Goal: Task Accomplishment & Management: Complete application form

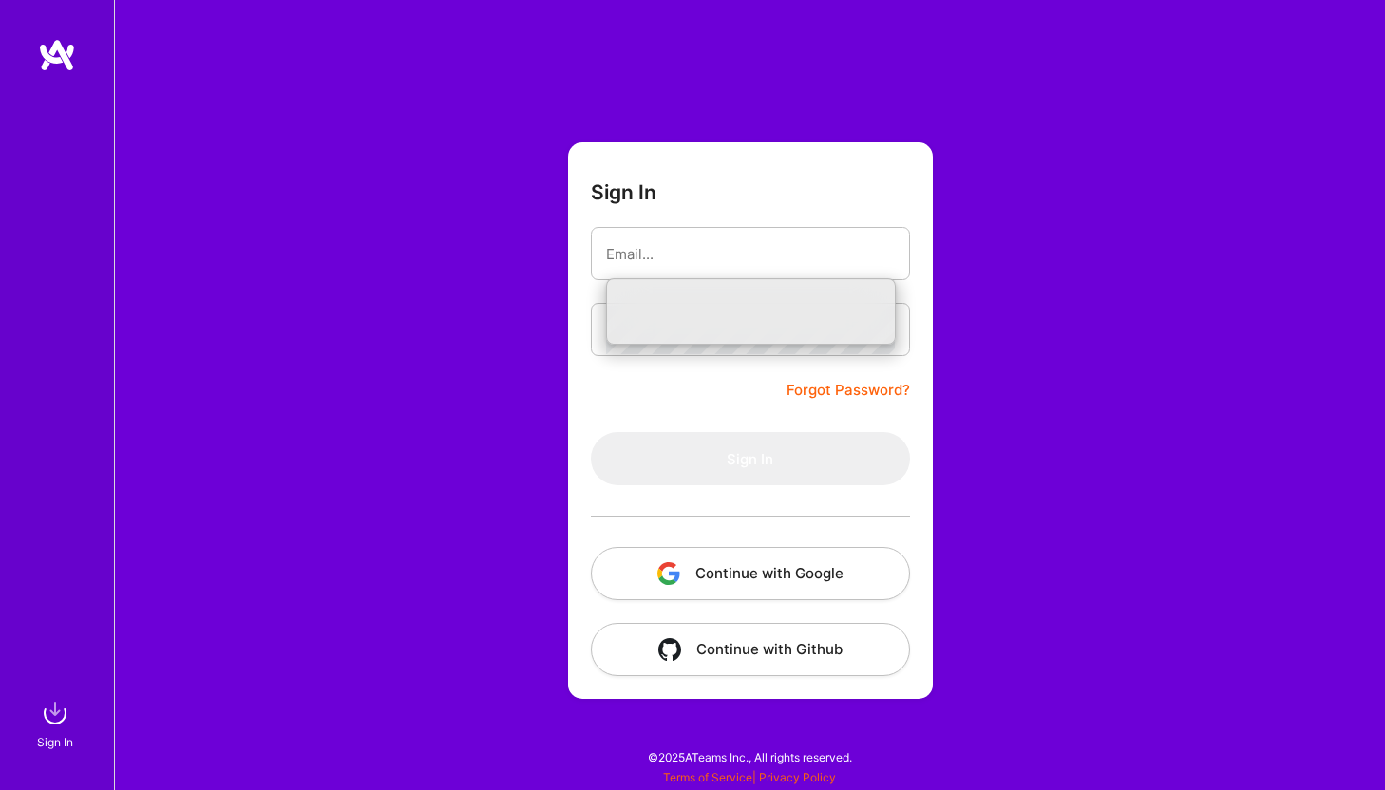
click at [62, 53] on img at bounding box center [57, 55] width 38 height 34
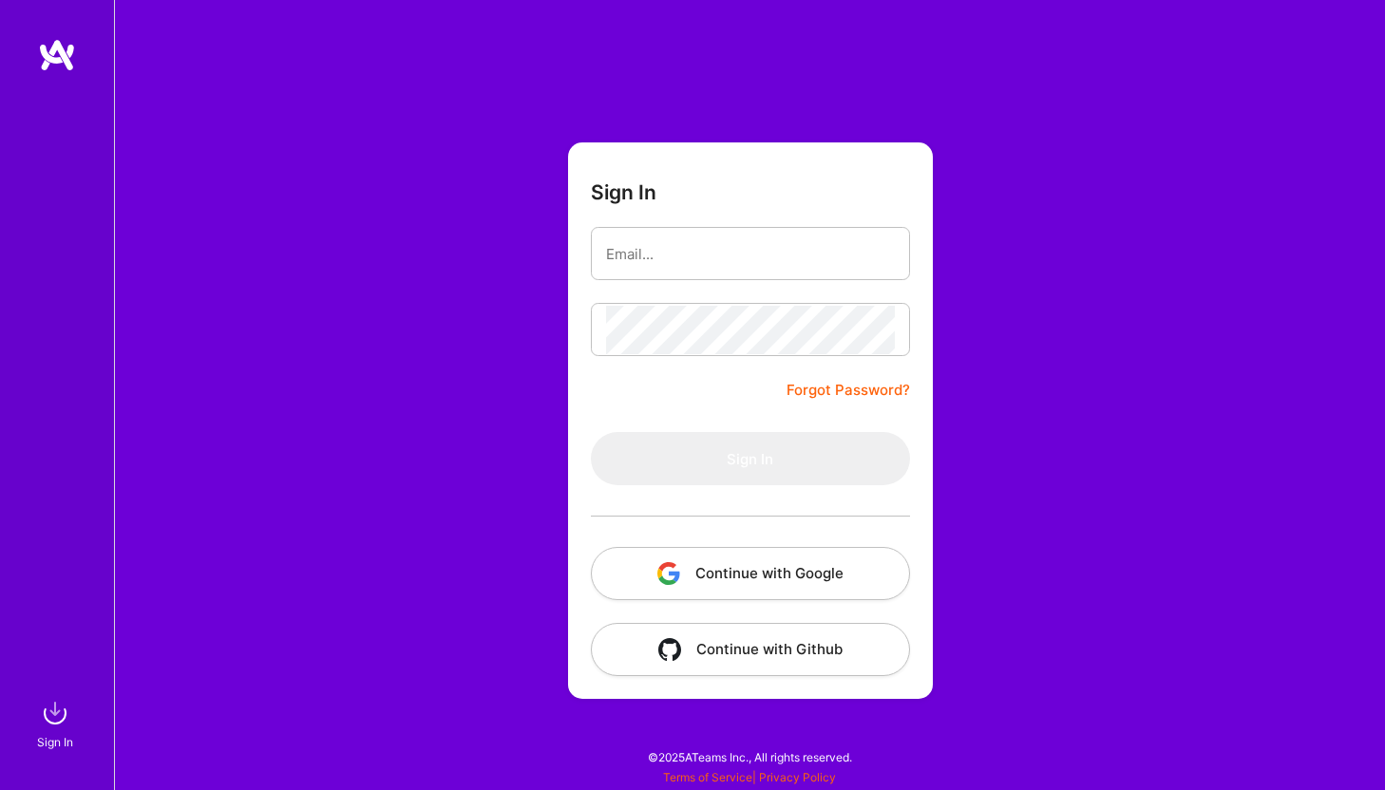
click at [53, 49] on img at bounding box center [57, 55] width 38 height 34
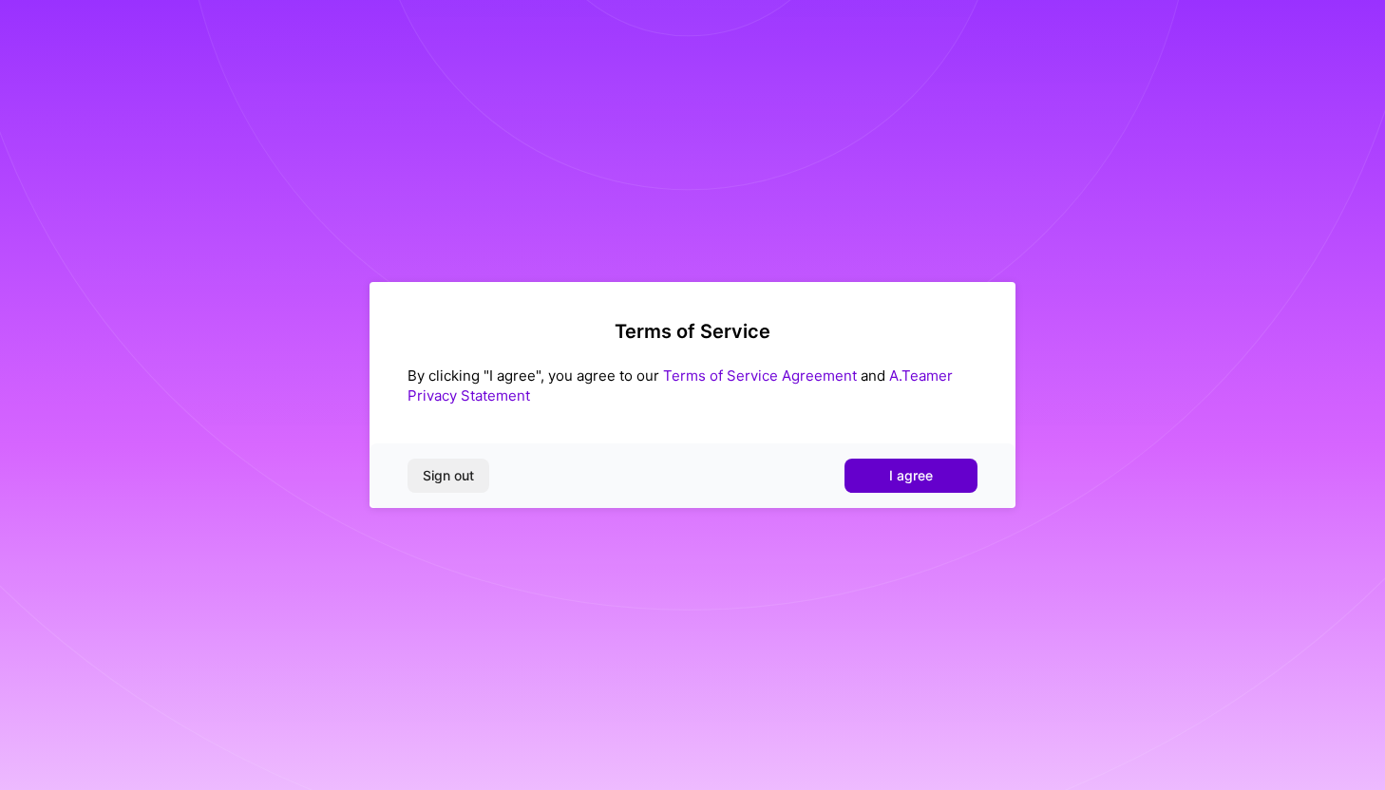
click at [895, 482] on span "I agree" at bounding box center [911, 475] width 44 height 19
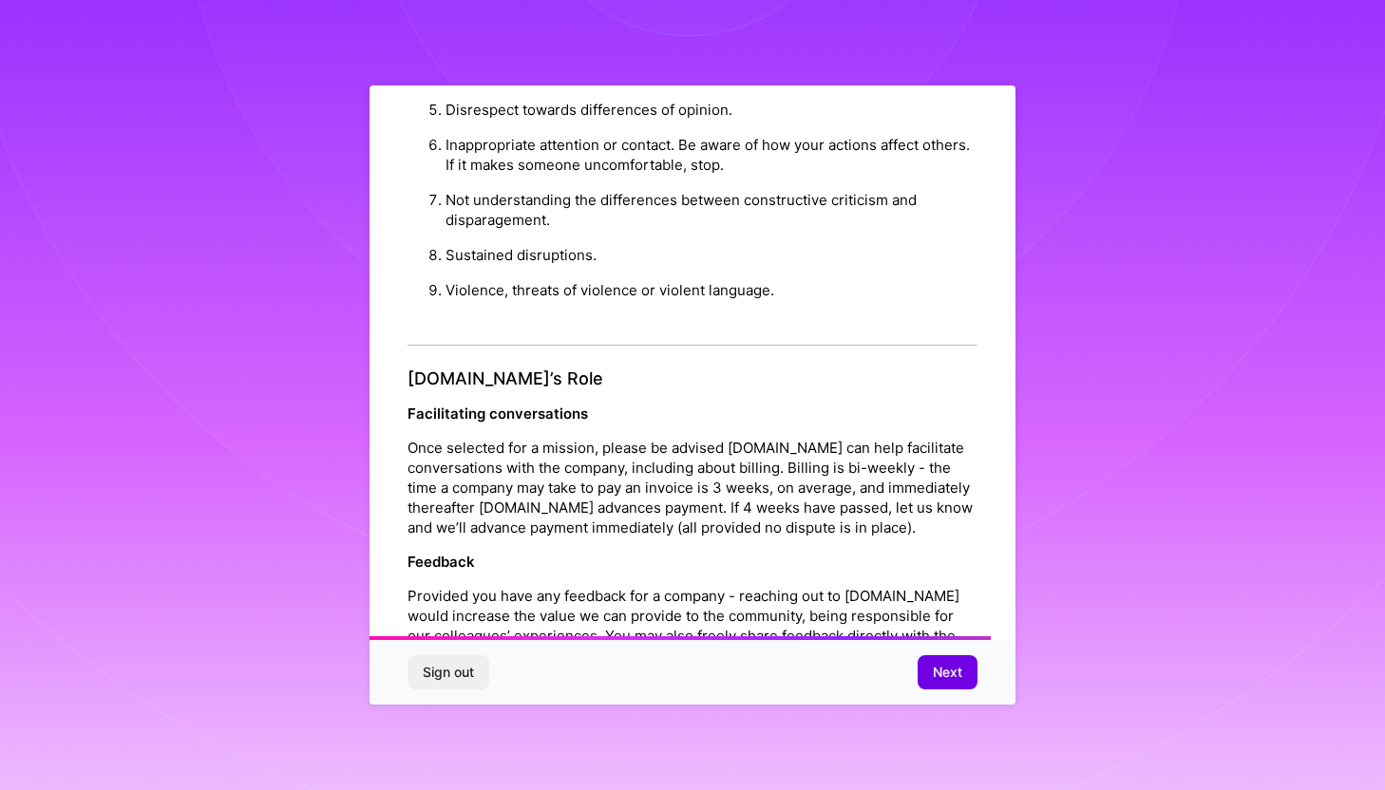
scroll to position [1993, 0]
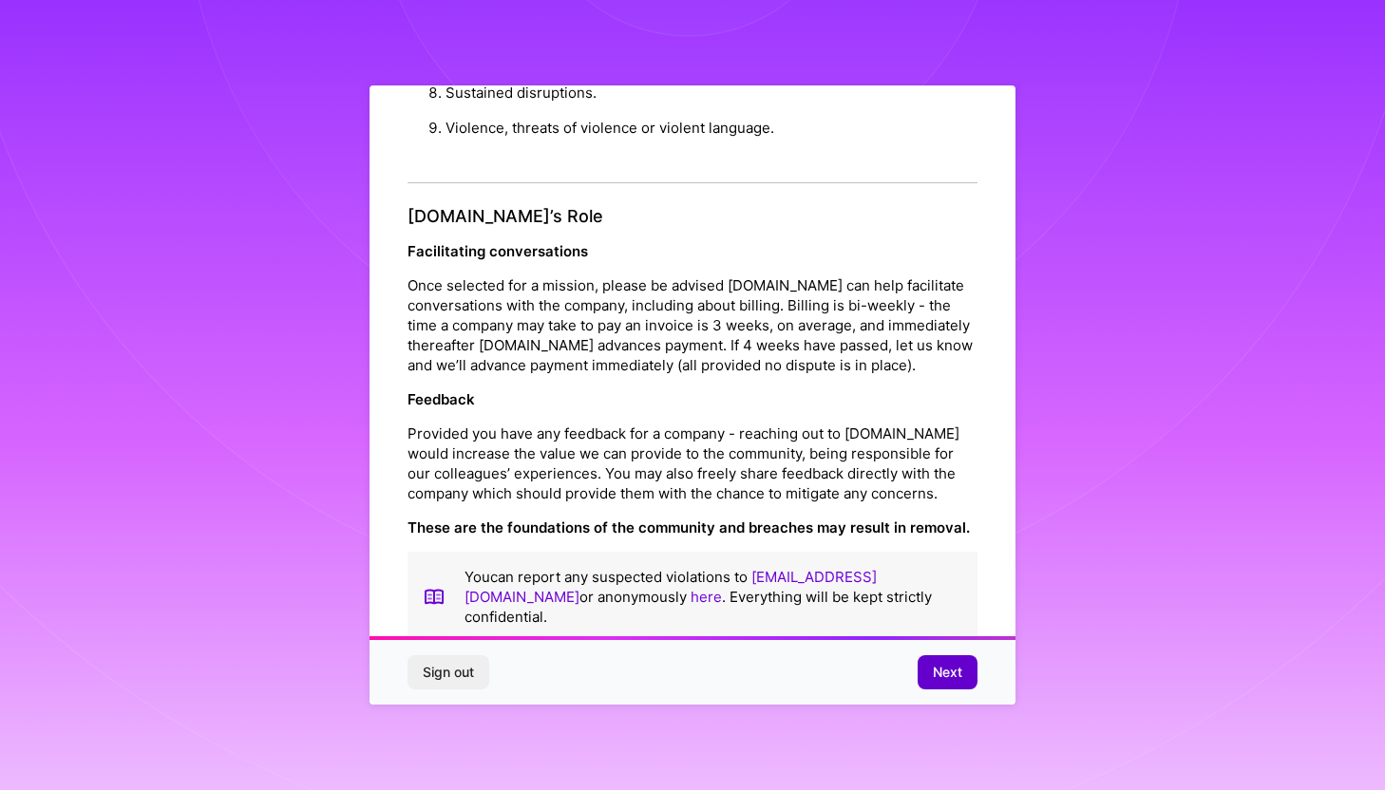
click at [957, 676] on span "Next" at bounding box center [947, 672] width 29 height 19
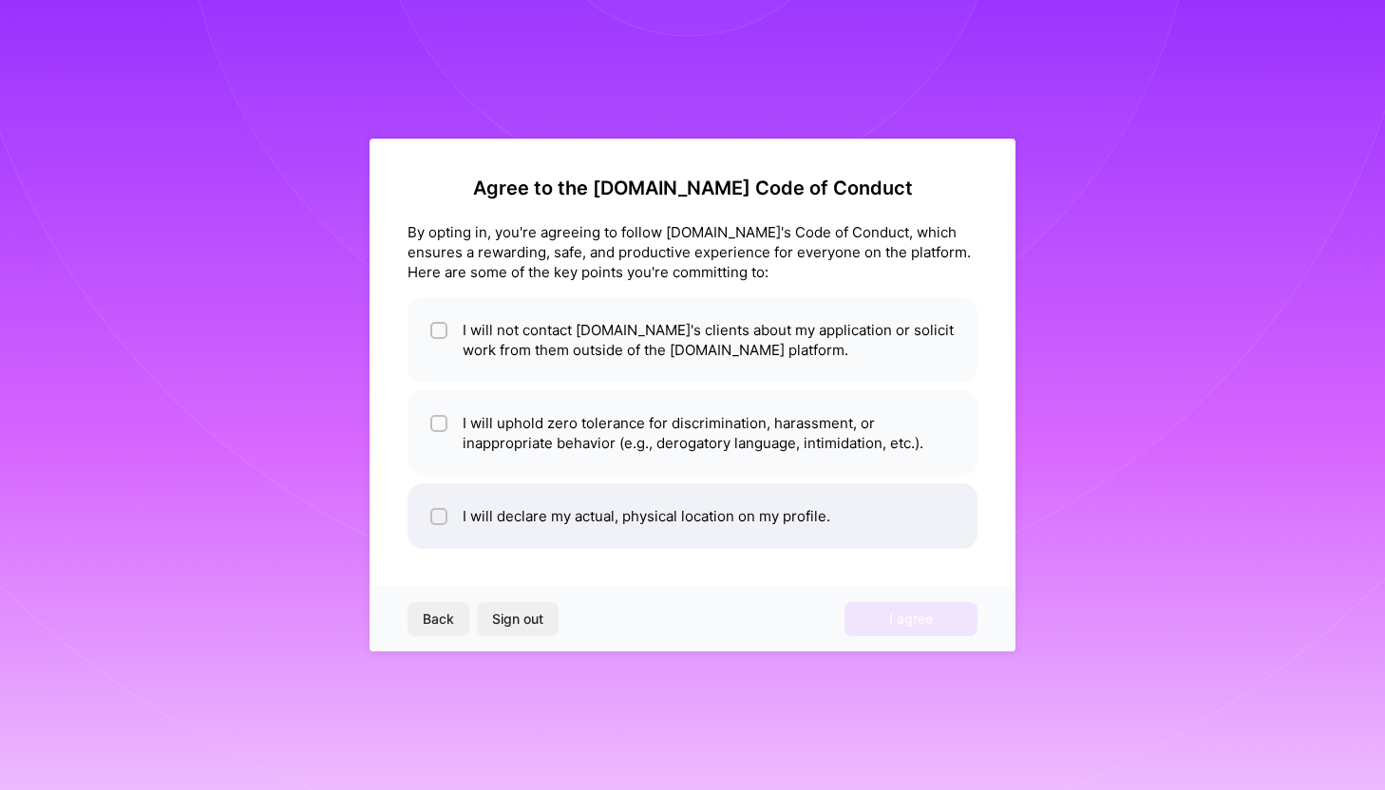
click at [567, 527] on li "I will declare my actual, physical location on my profile." at bounding box center [692, 516] width 570 height 66
checkbox input "true"
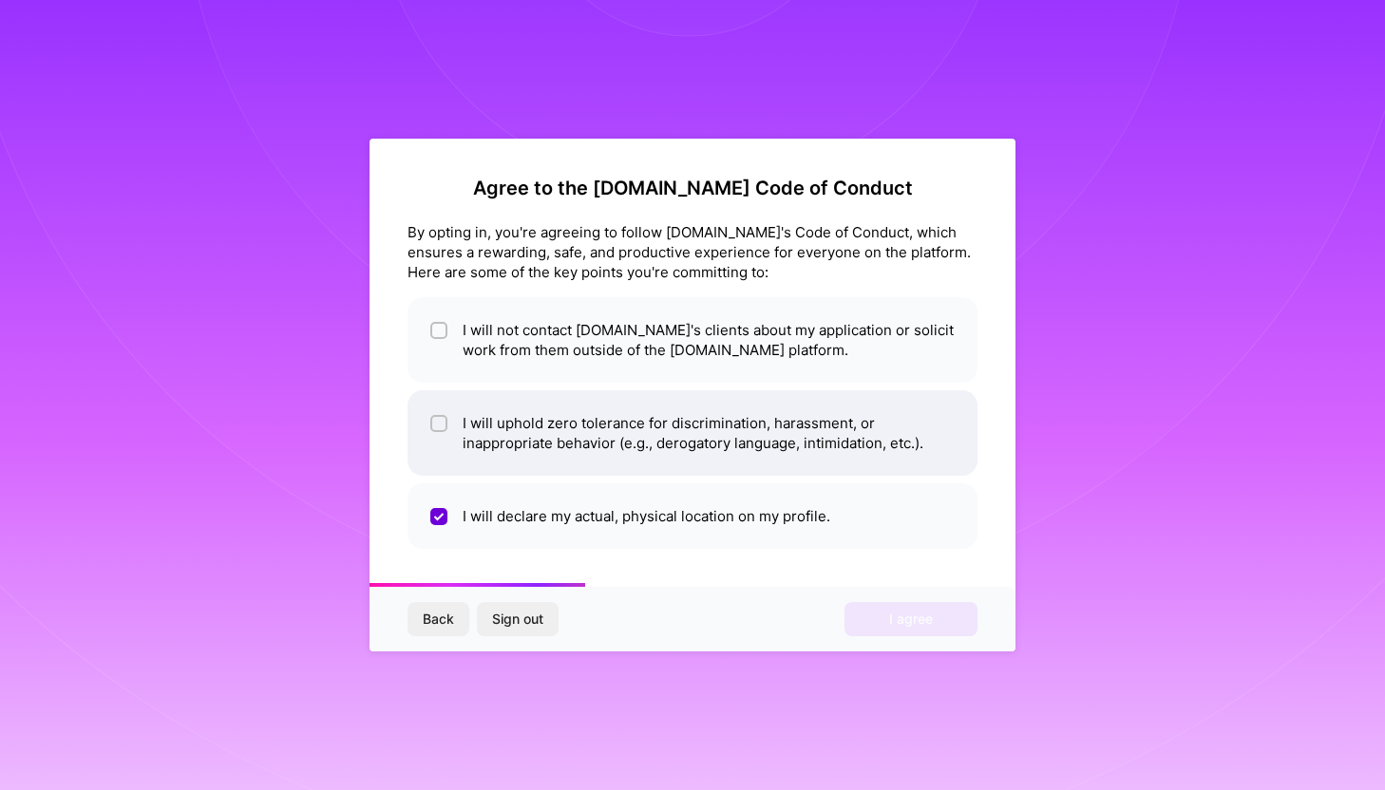
click at [566, 436] on li "I will uphold zero tolerance for discrimination, harassment, or inappropriate b…" at bounding box center [692, 432] width 570 height 85
checkbox input "true"
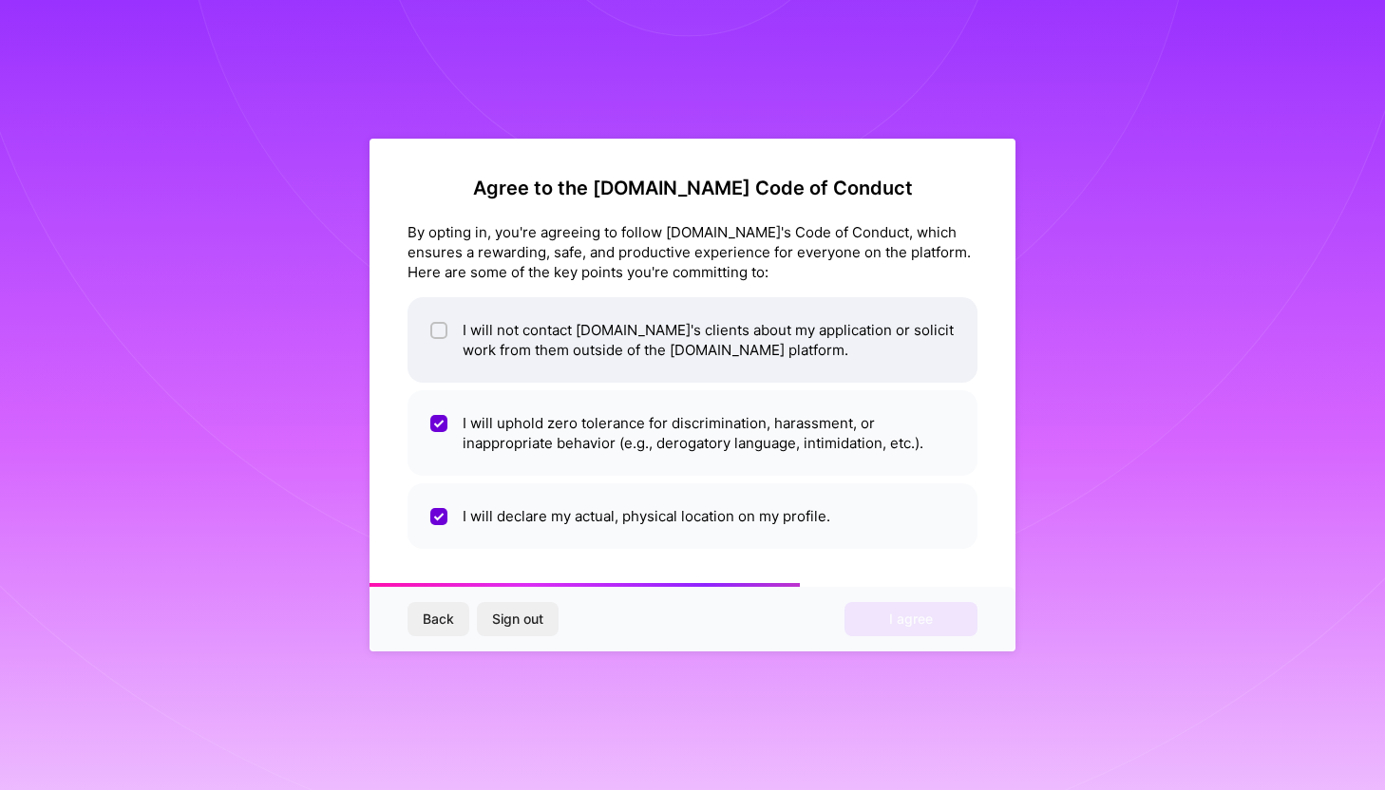
click at [566, 372] on li "I will not contact [DOMAIN_NAME]'s clients about my application or solicit work…" at bounding box center [692, 339] width 570 height 85
checkbox input "true"
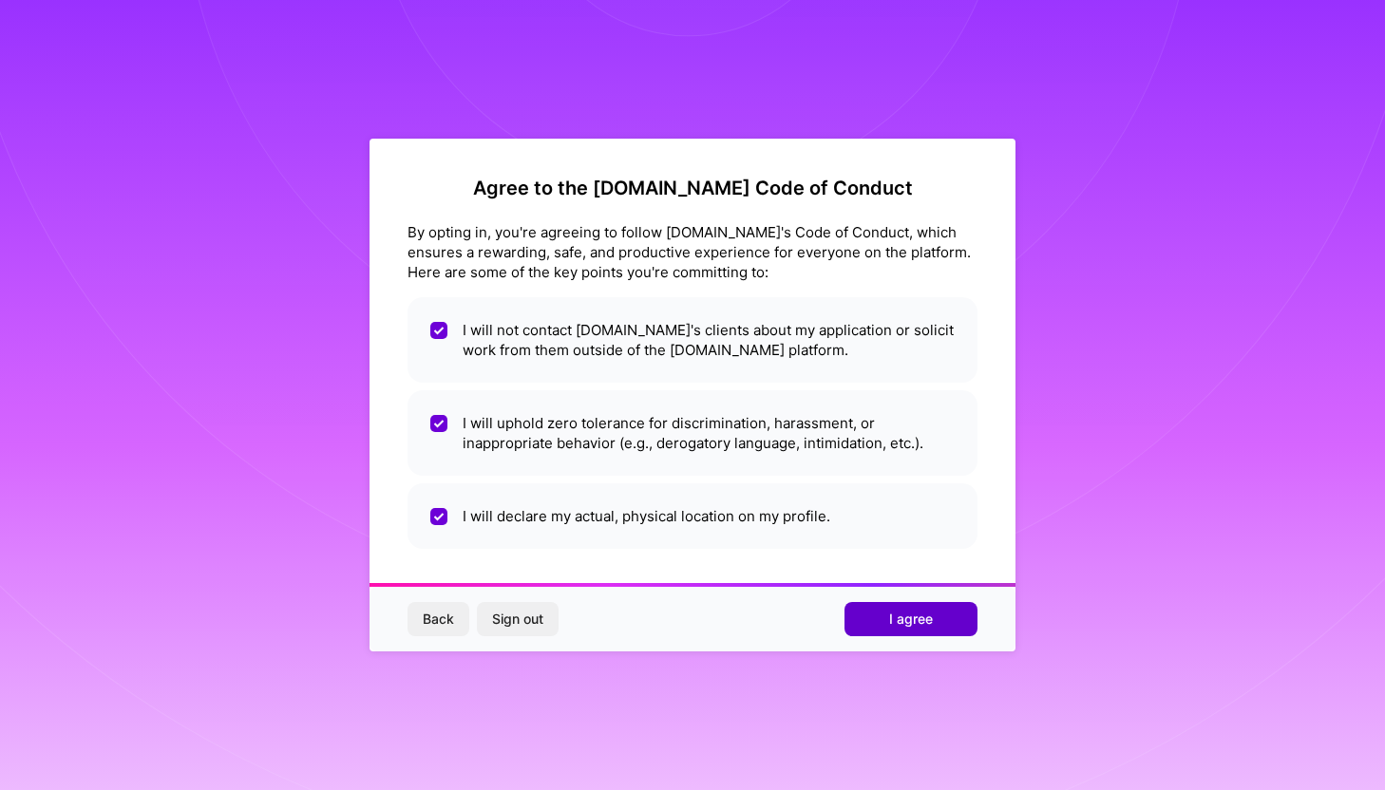
click at [889, 610] on span "I agree" at bounding box center [911, 619] width 44 height 19
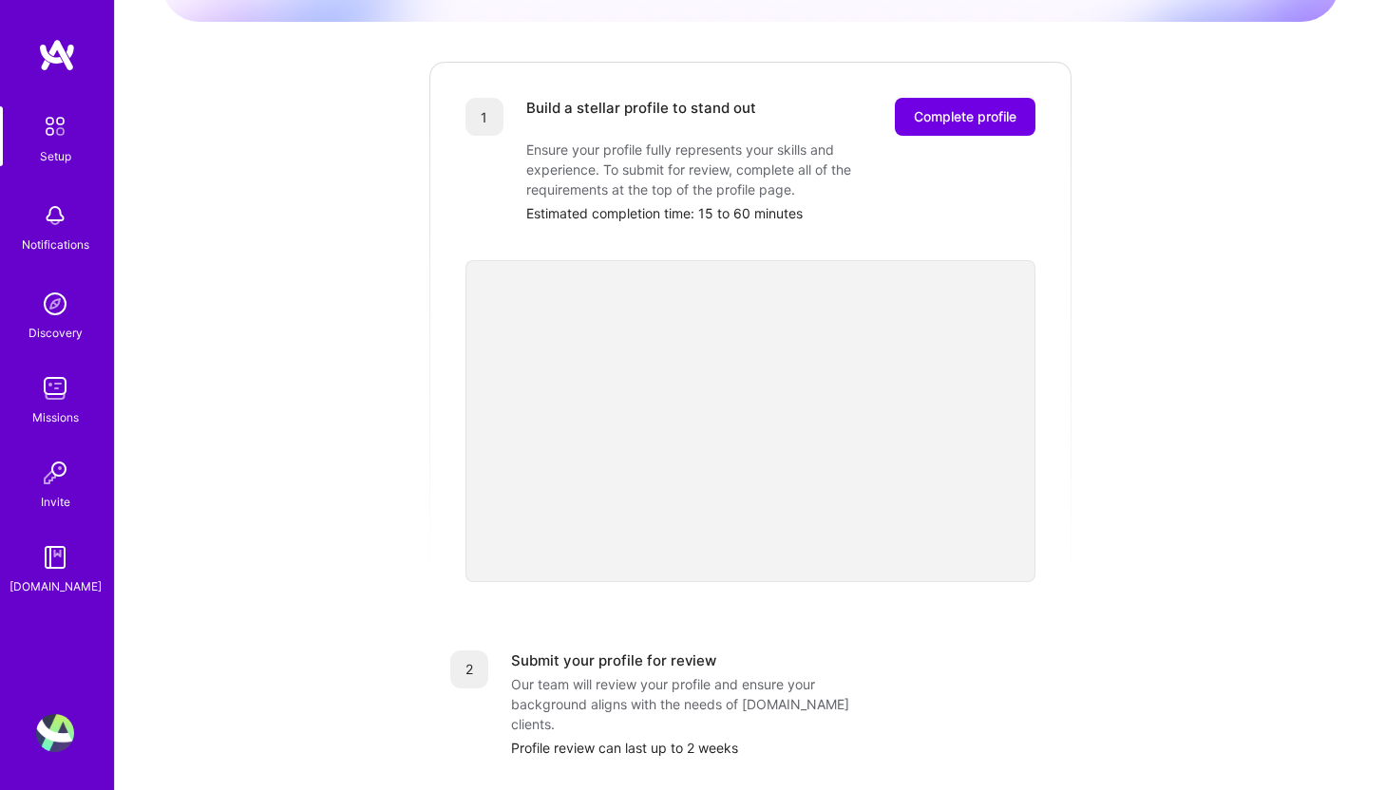
scroll to position [223, 0]
click at [1001, 629] on div "2 Submit your profile for review Our team will review your profile and ensure y…" at bounding box center [750, 705] width 646 height 153
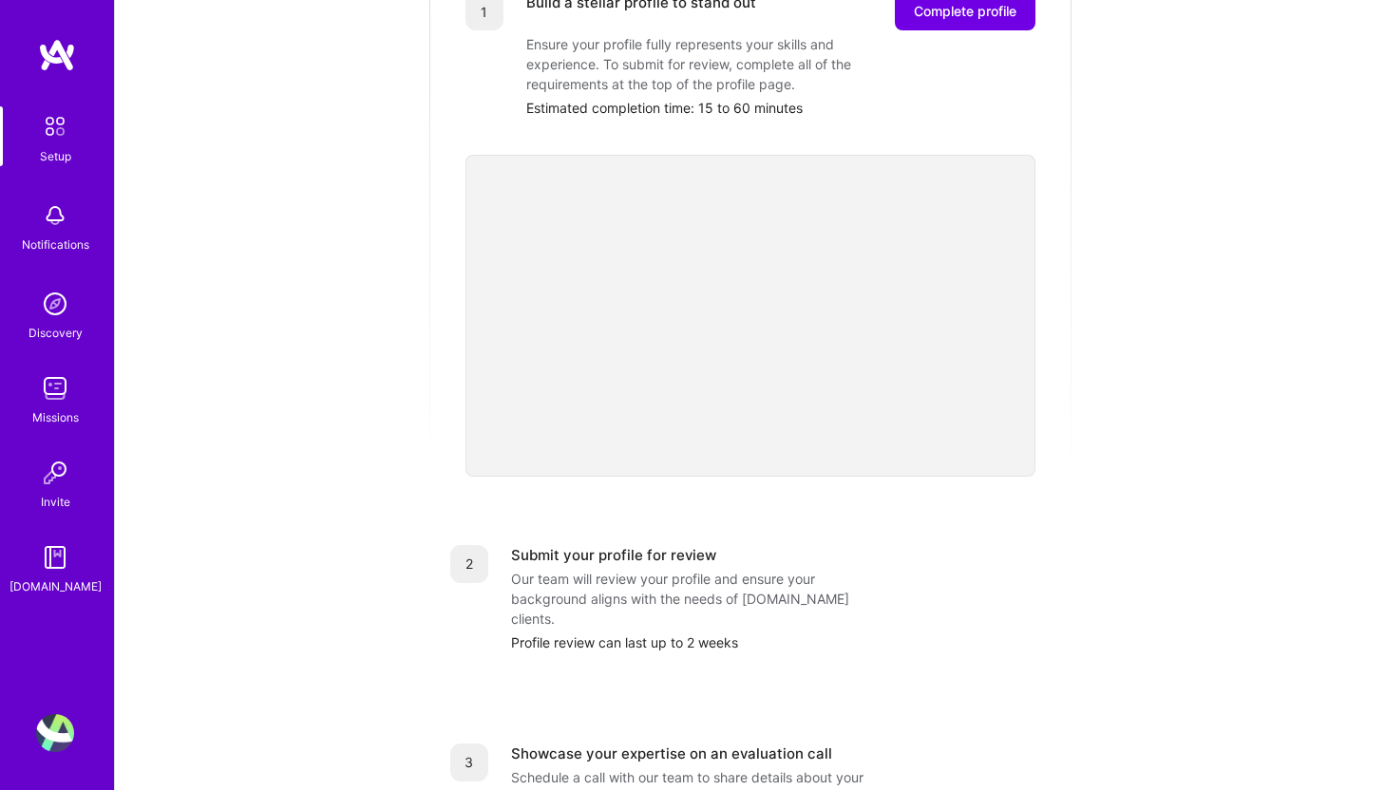
scroll to position [0, 0]
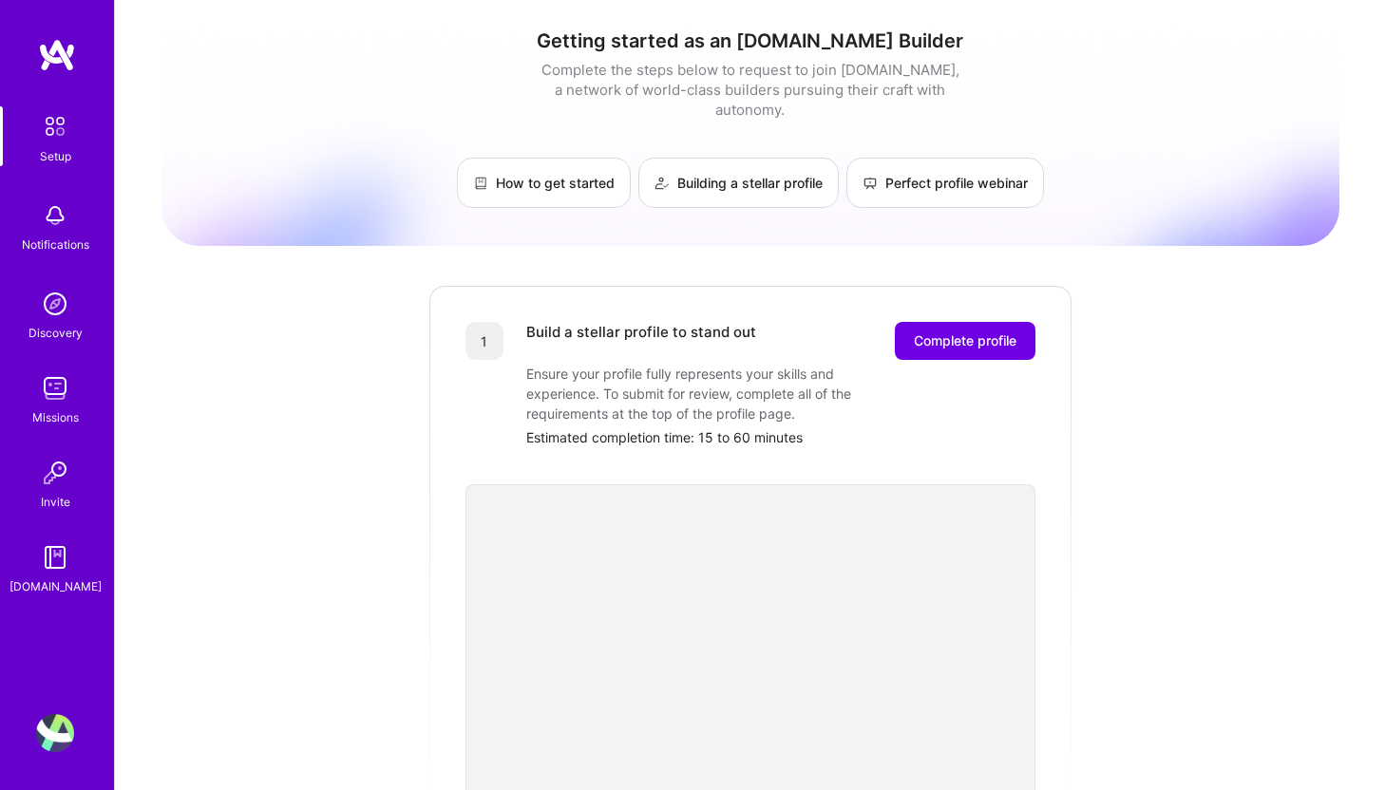
click at [672, 364] on div "Ensure your profile fully represents your skills and experience. To submit for …" at bounding box center [716, 394] width 380 height 60
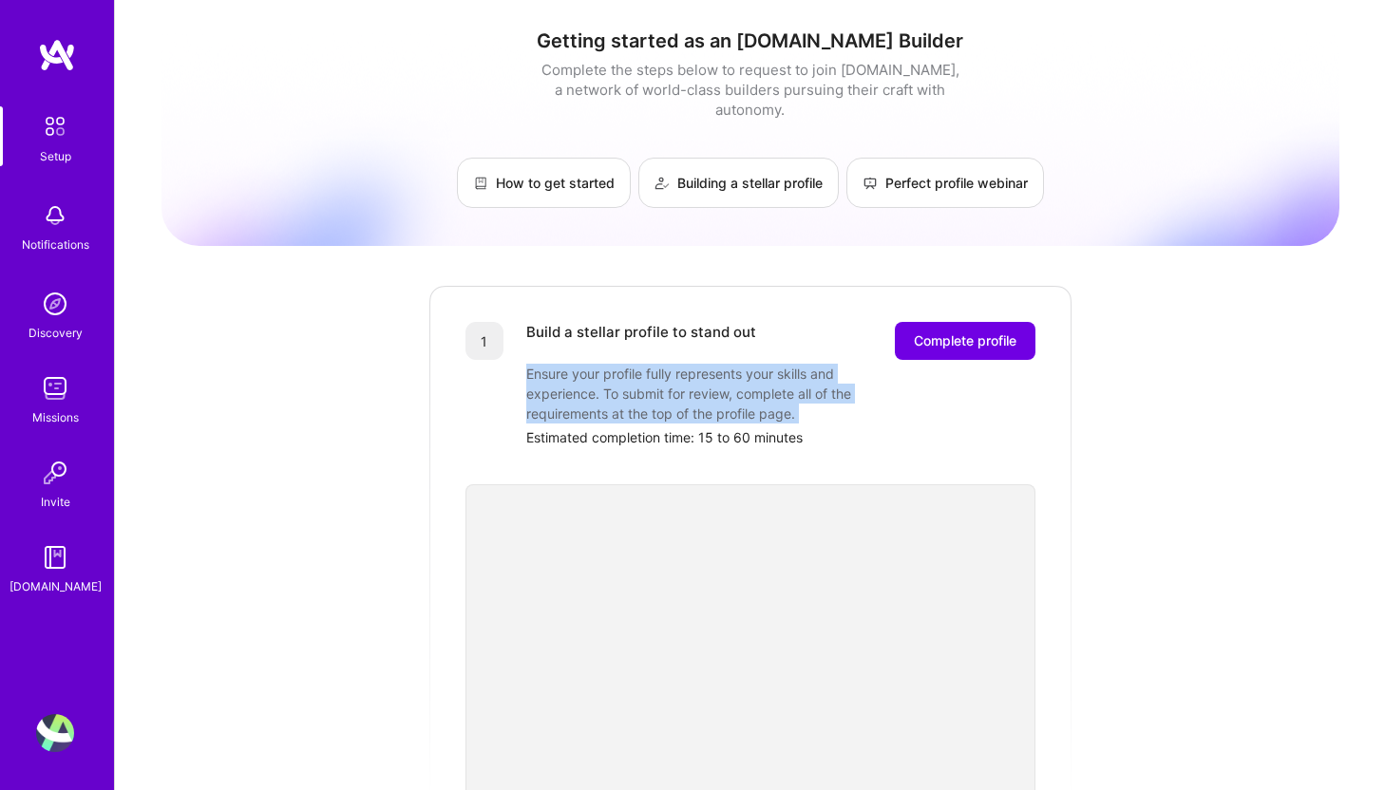
click at [672, 364] on div "Ensure your profile fully represents your skills and experience. To submit for …" at bounding box center [716, 394] width 380 height 60
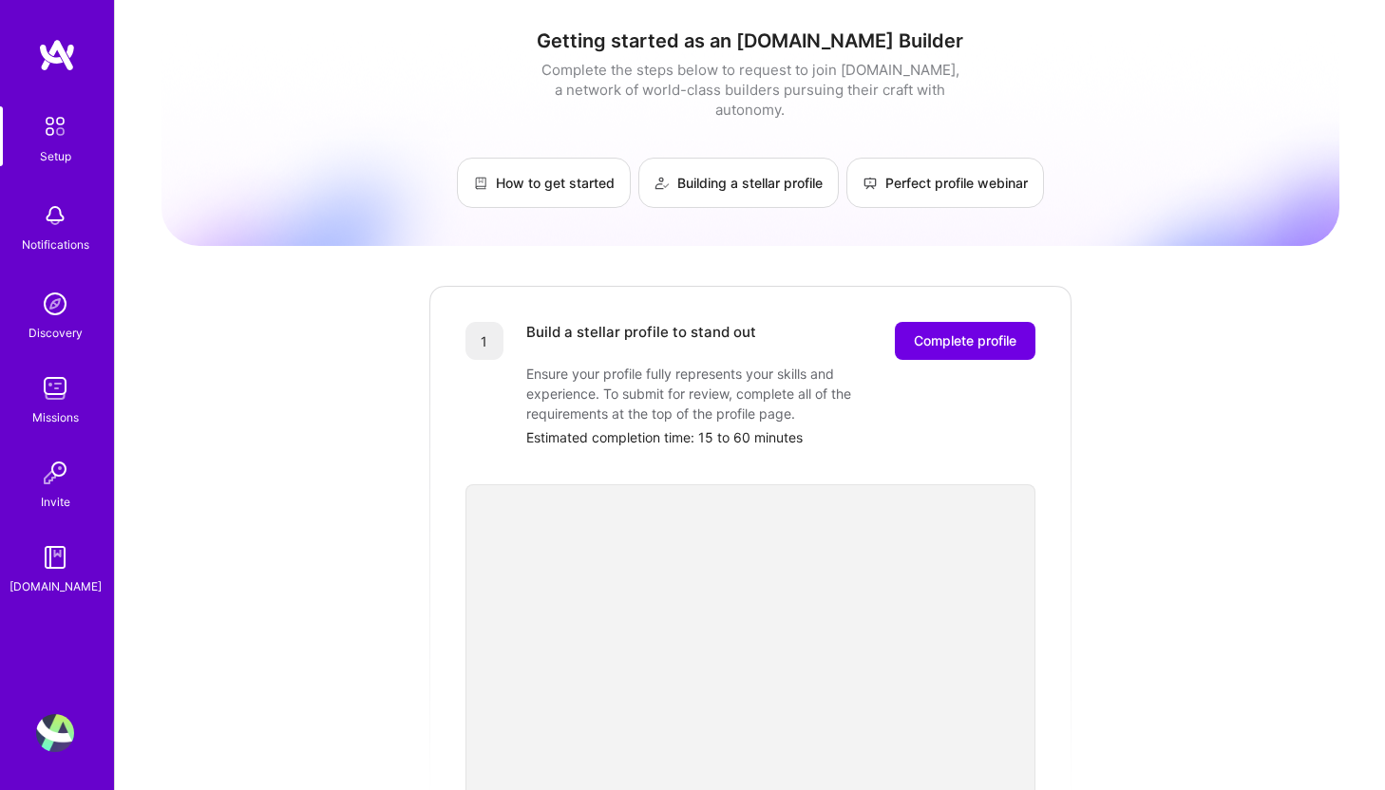
click at [661, 389] on div "Ensure your profile fully represents your skills and experience. To submit for …" at bounding box center [716, 394] width 380 height 60
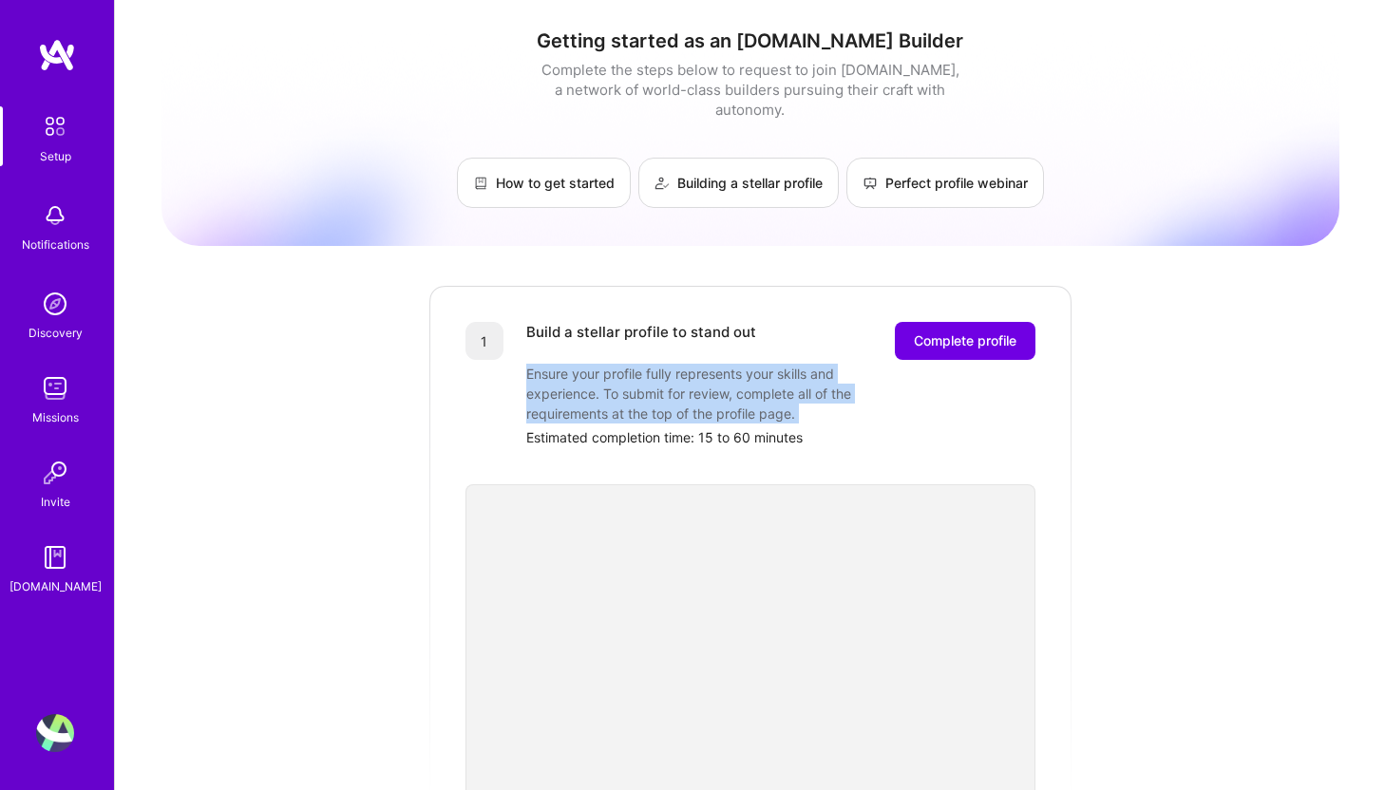
click at [661, 389] on div "Ensure your profile fully represents your skills and experience. To submit for …" at bounding box center [716, 394] width 380 height 60
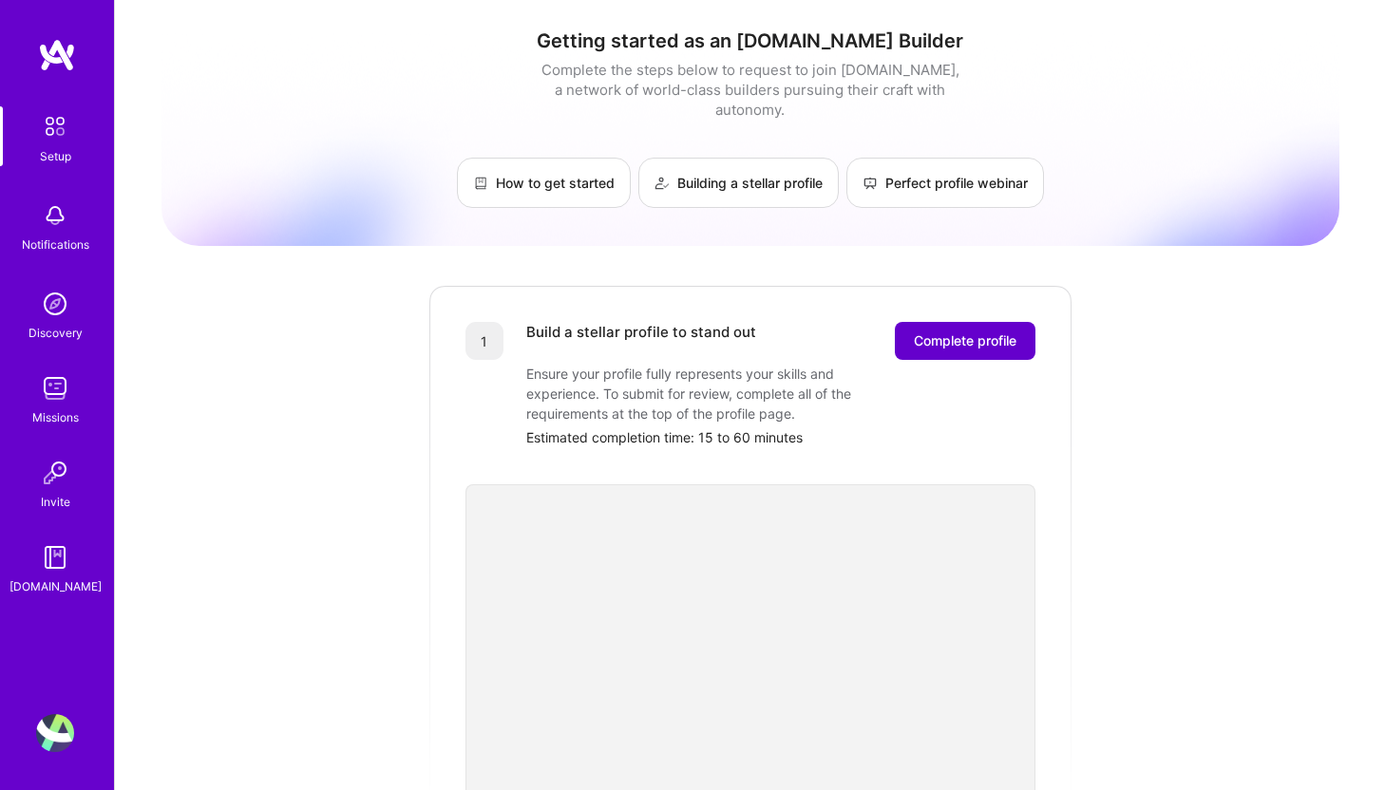
click at [940, 331] on span "Complete profile" at bounding box center [965, 340] width 103 height 19
click at [591, 161] on link "How to get started" at bounding box center [544, 183] width 174 height 50
click at [64, 753] on div "Setup Notifications Discovery Missions Invite [DOMAIN_NAME] Profile" at bounding box center [57, 395] width 114 height 790
click at [57, 740] on img at bounding box center [55, 733] width 38 height 38
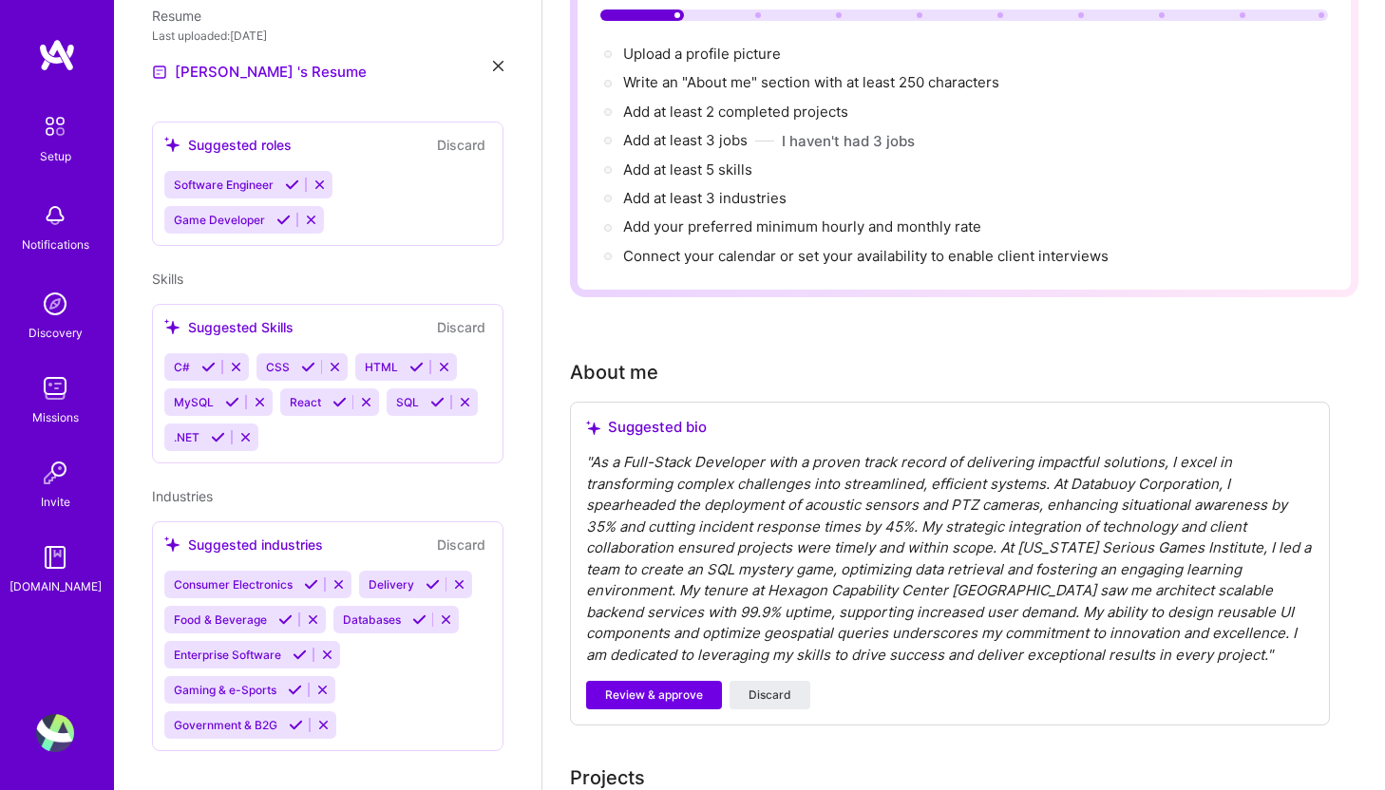
scroll to position [353, 0]
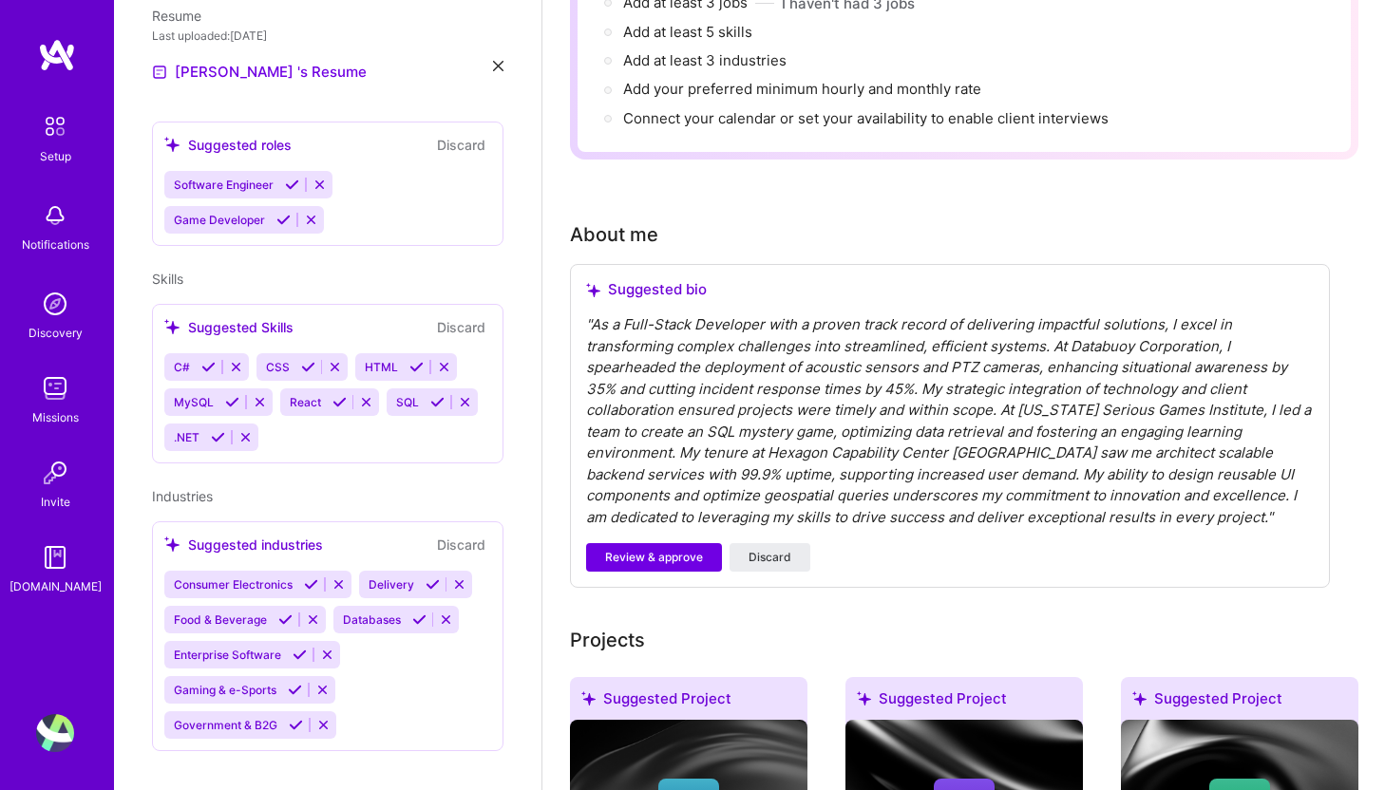
click at [65, 161] on div "Setup" at bounding box center [55, 156] width 31 height 20
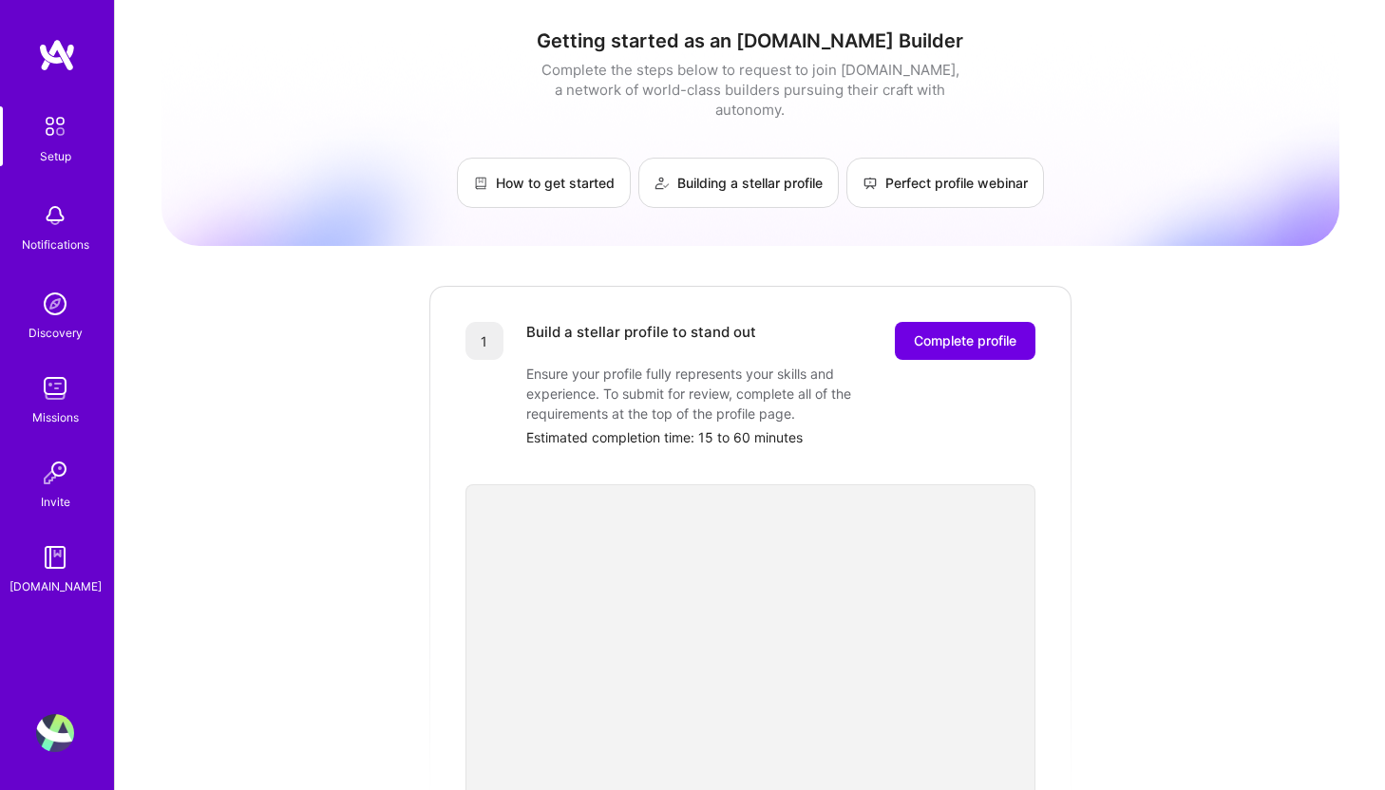
click at [56, 236] on div "Notifications" at bounding box center [55, 245] width 67 height 20
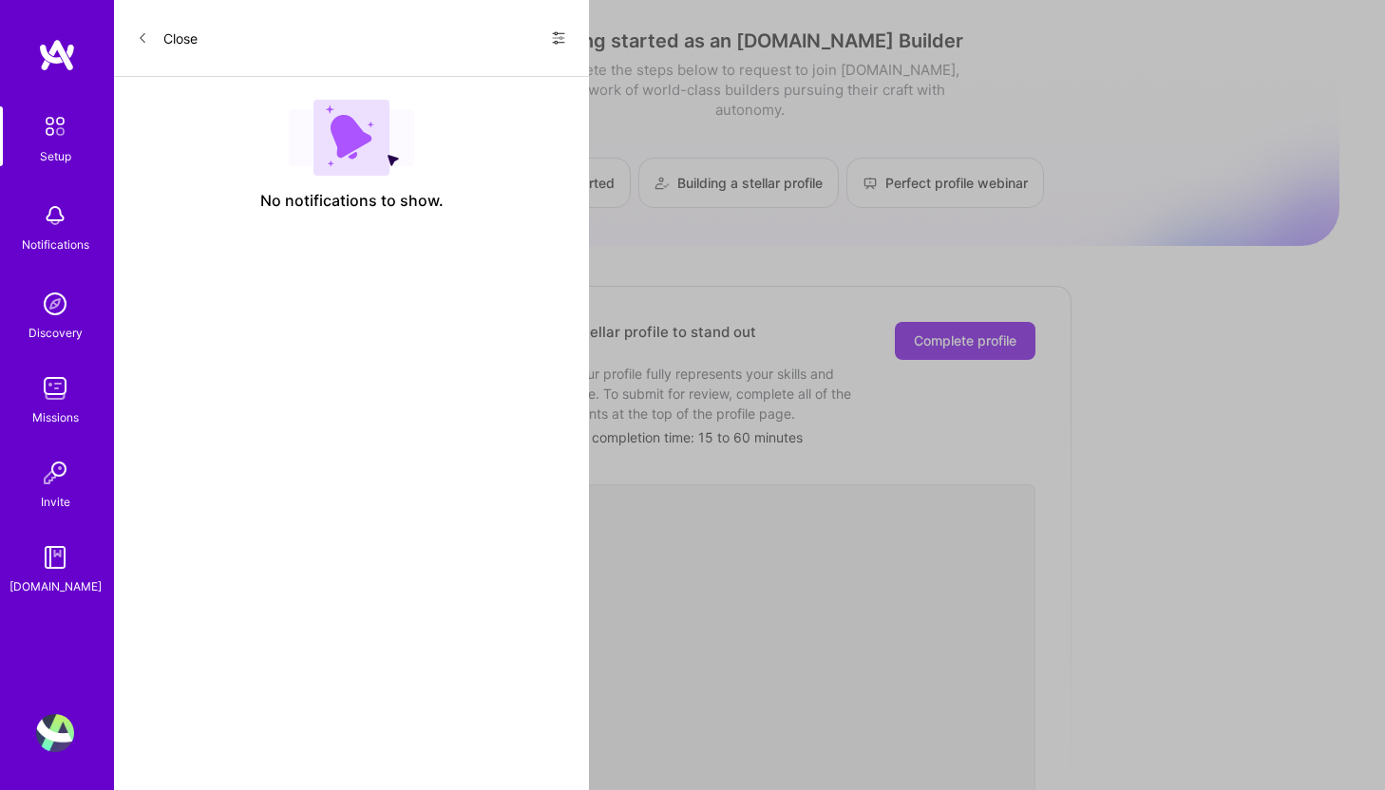
click at [56, 309] on img at bounding box center [55, 304] width 38 height 38
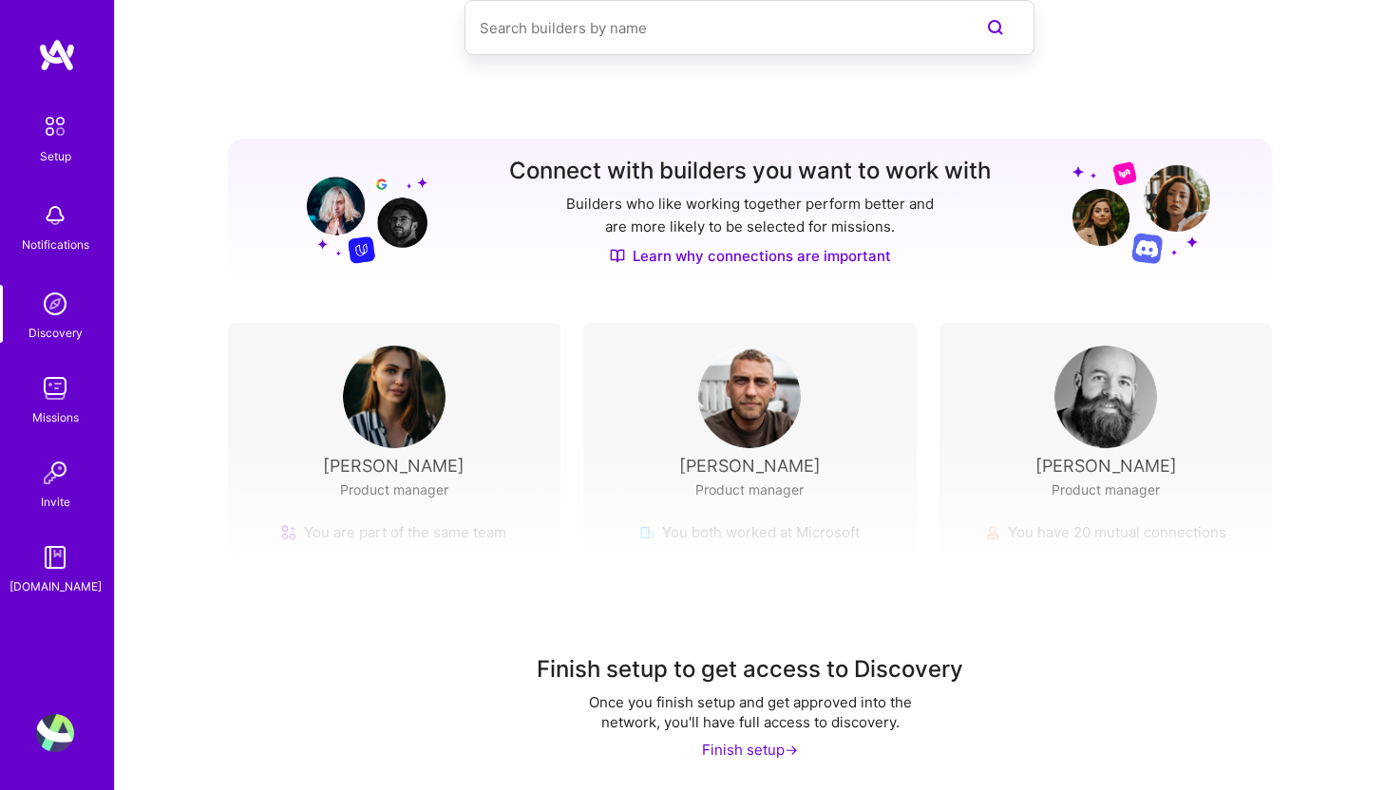
scroll to position [118, 0]
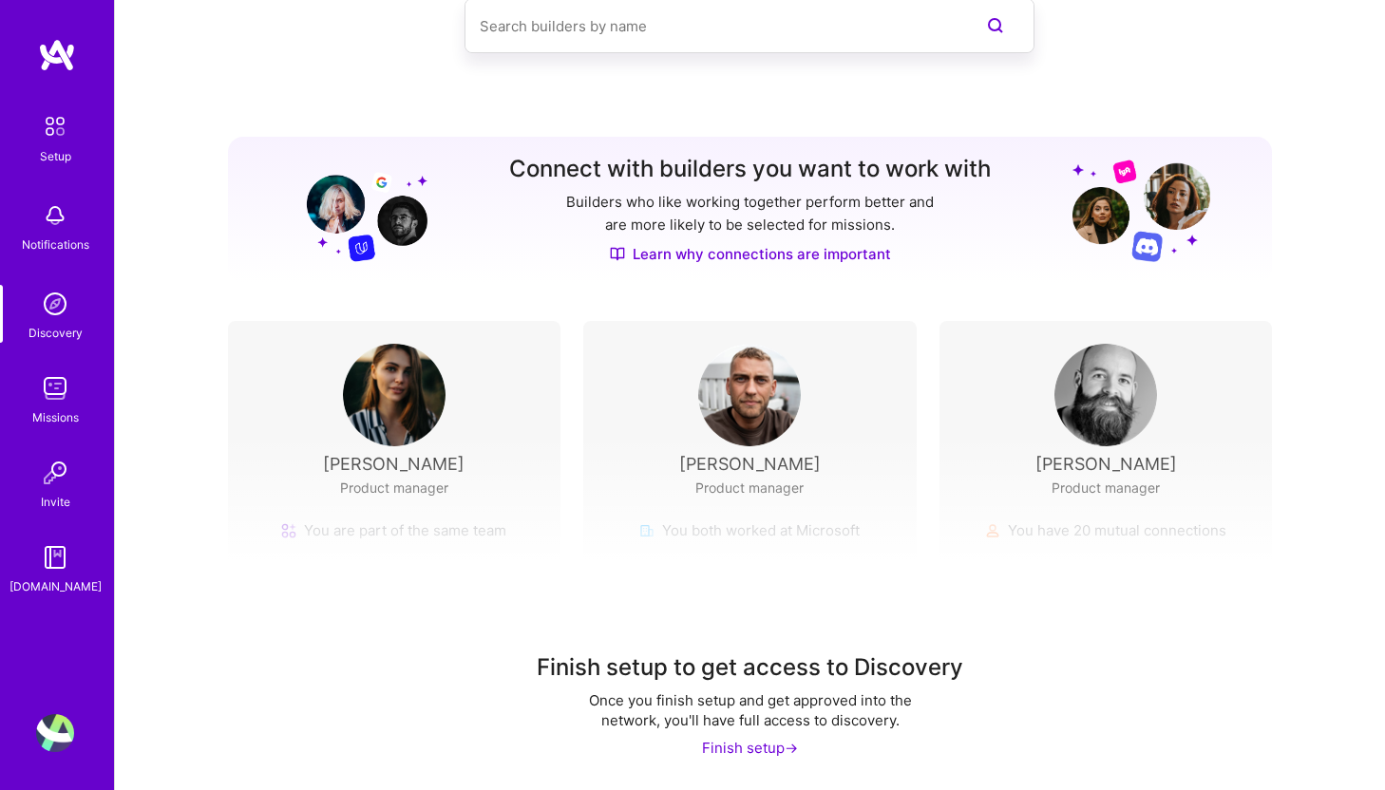
click at [77, 391] on link "Missions" at bounding box center [55, 398] width 118 height 58
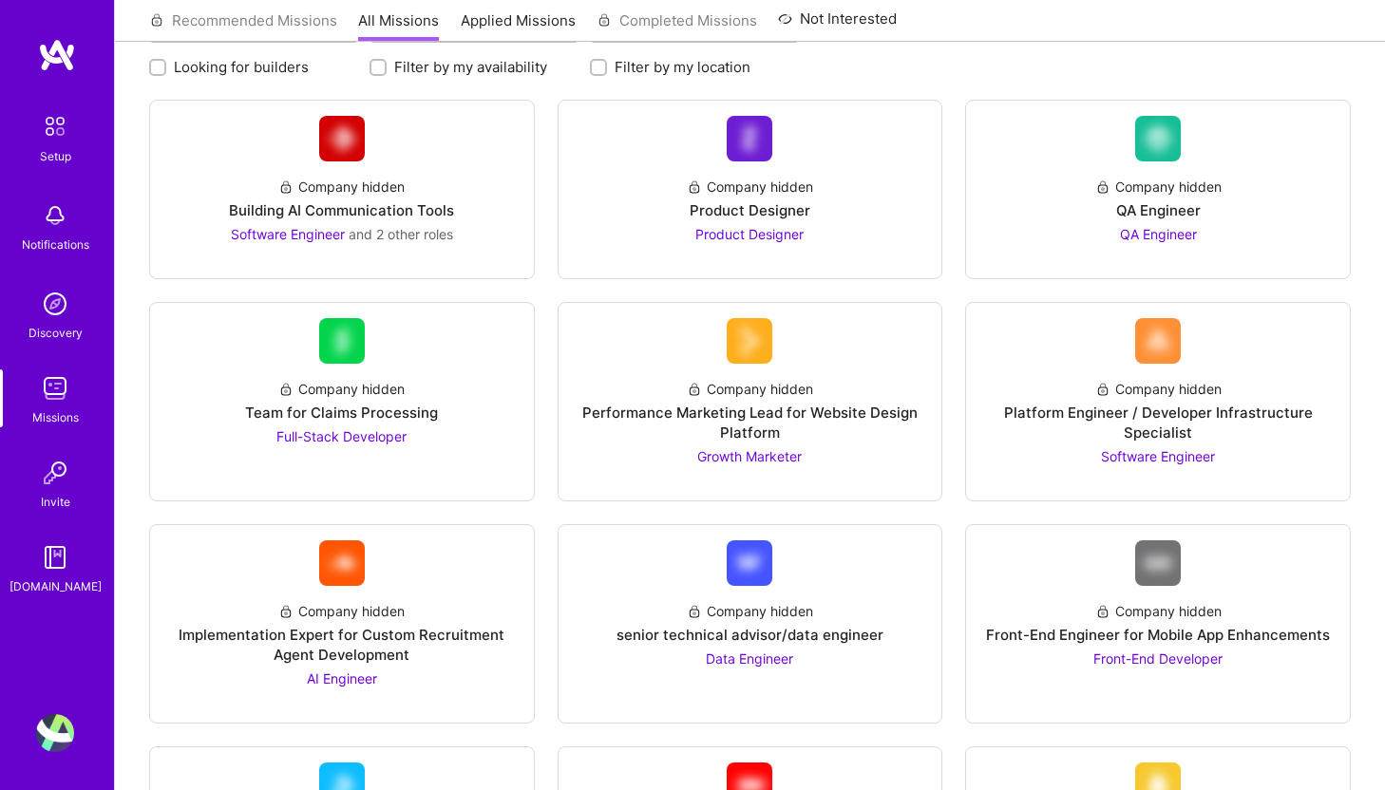
scroll to position [217, 0]
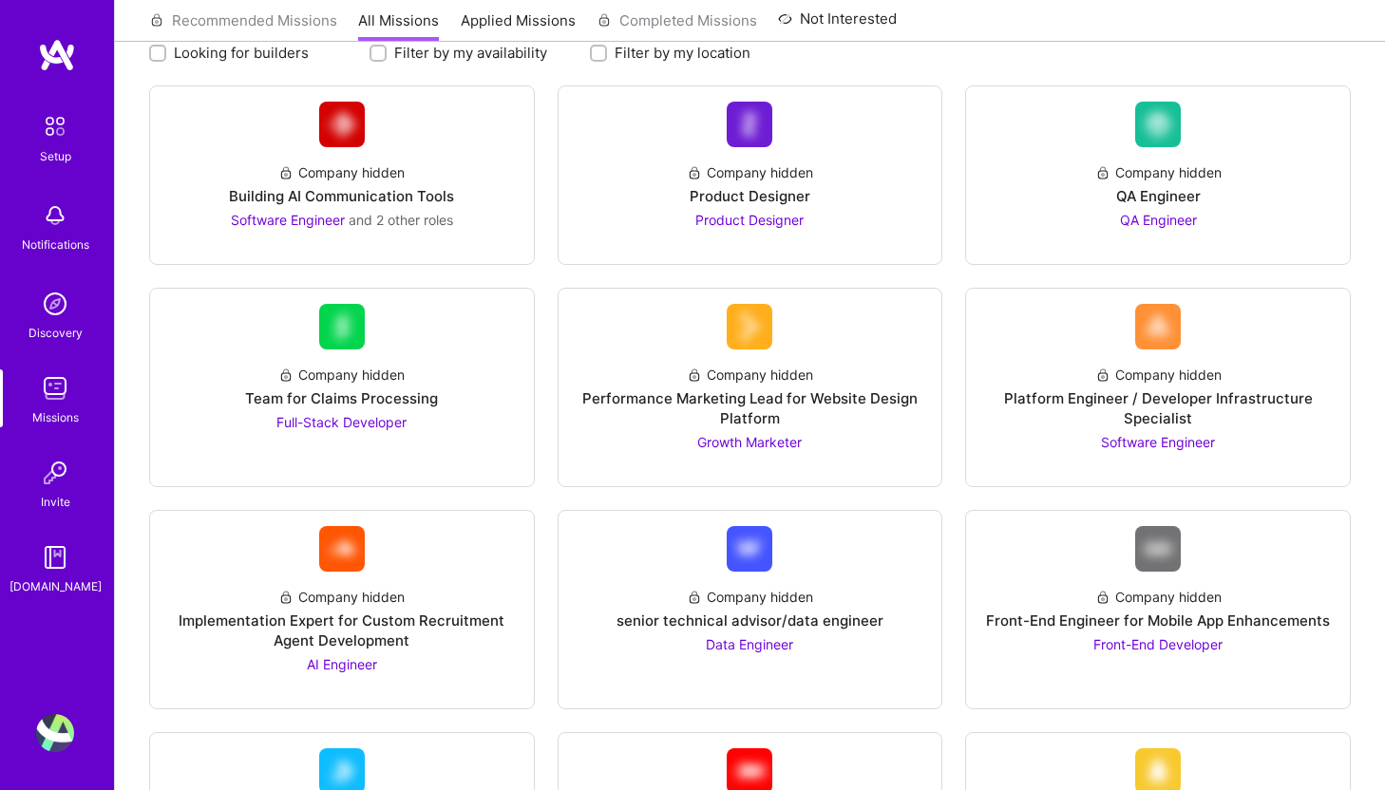
click at [89, 482] on link "Invite" at bounding box center [55, 483] width 118 height 58
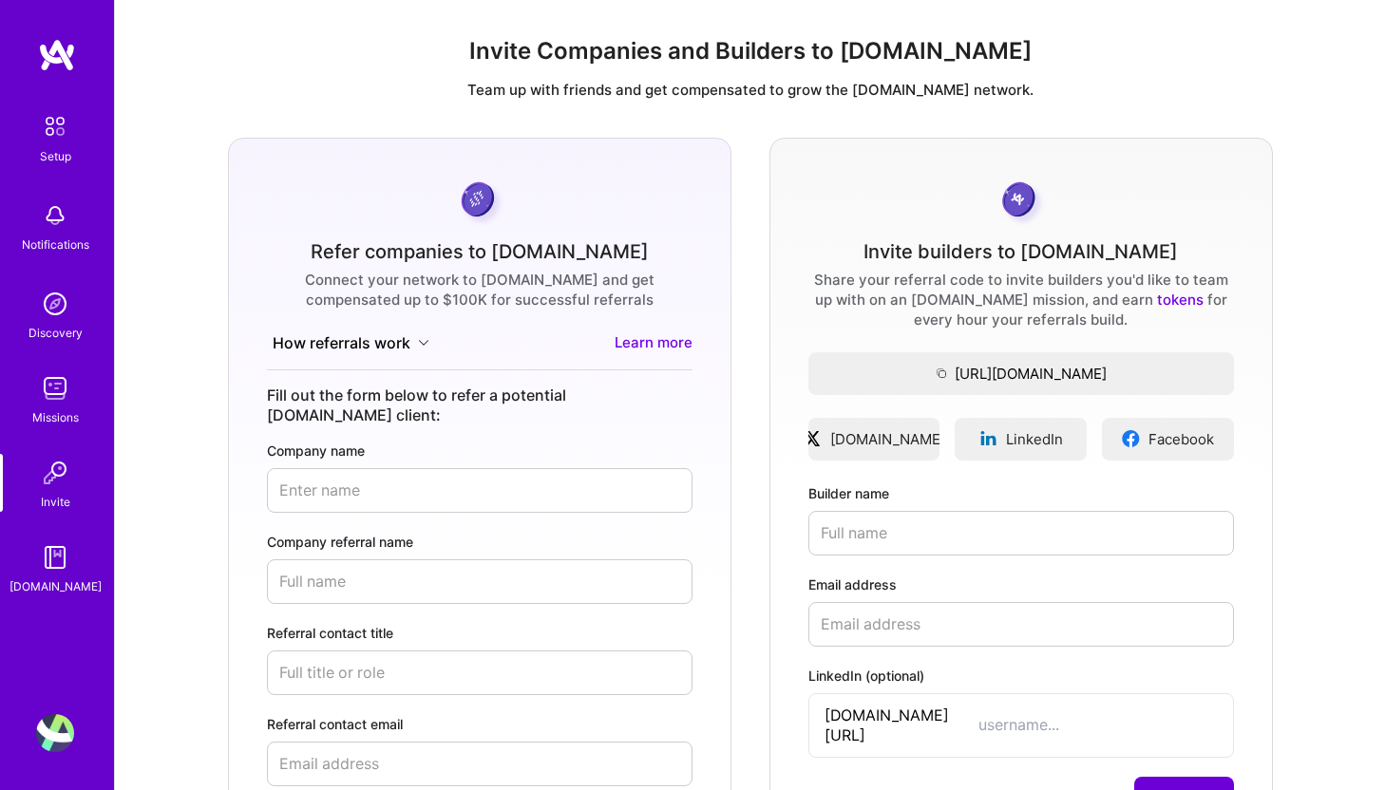
click at [54, 548] on img at bounding box center [55, 557] width 38 height 38
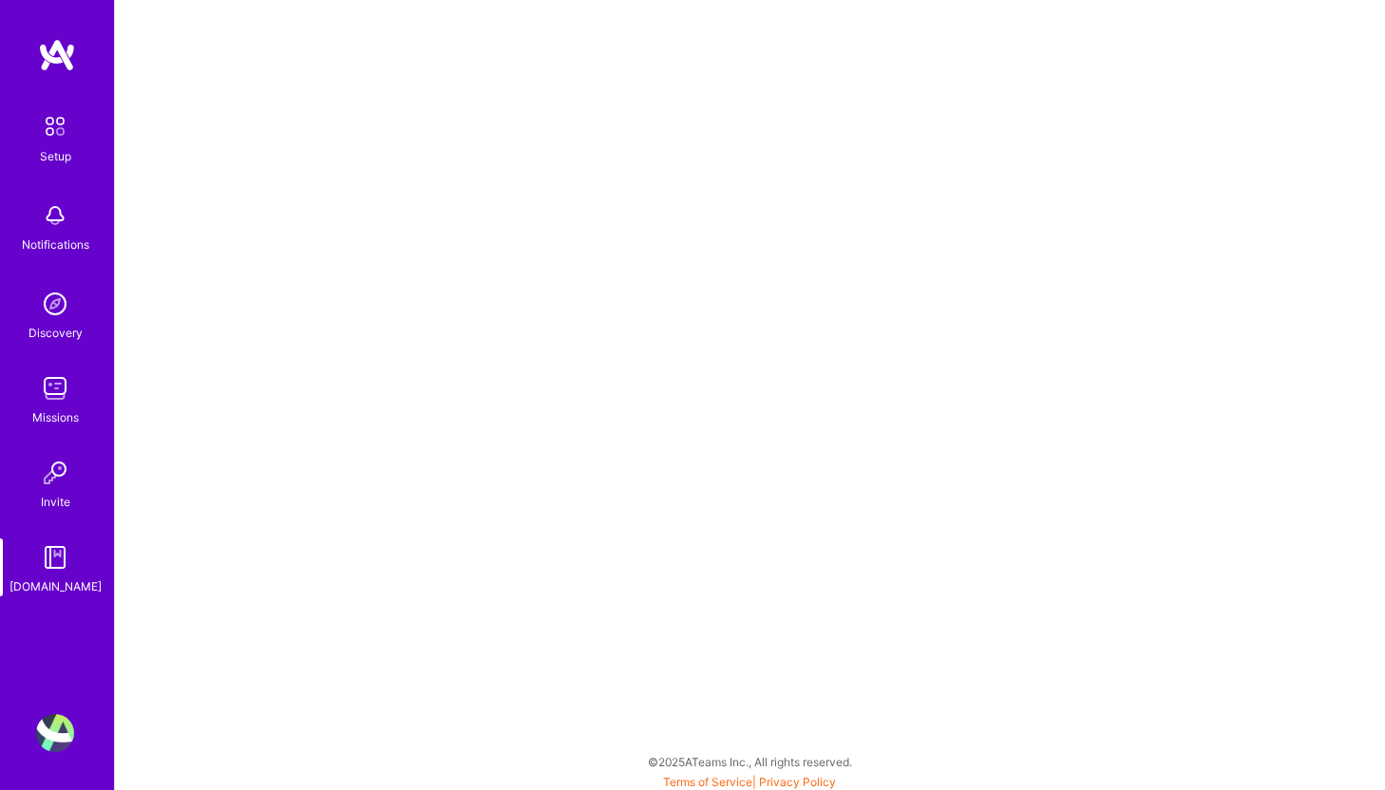
click at [52, 123] on img at bounding box center [55, 126] width 40 height 40
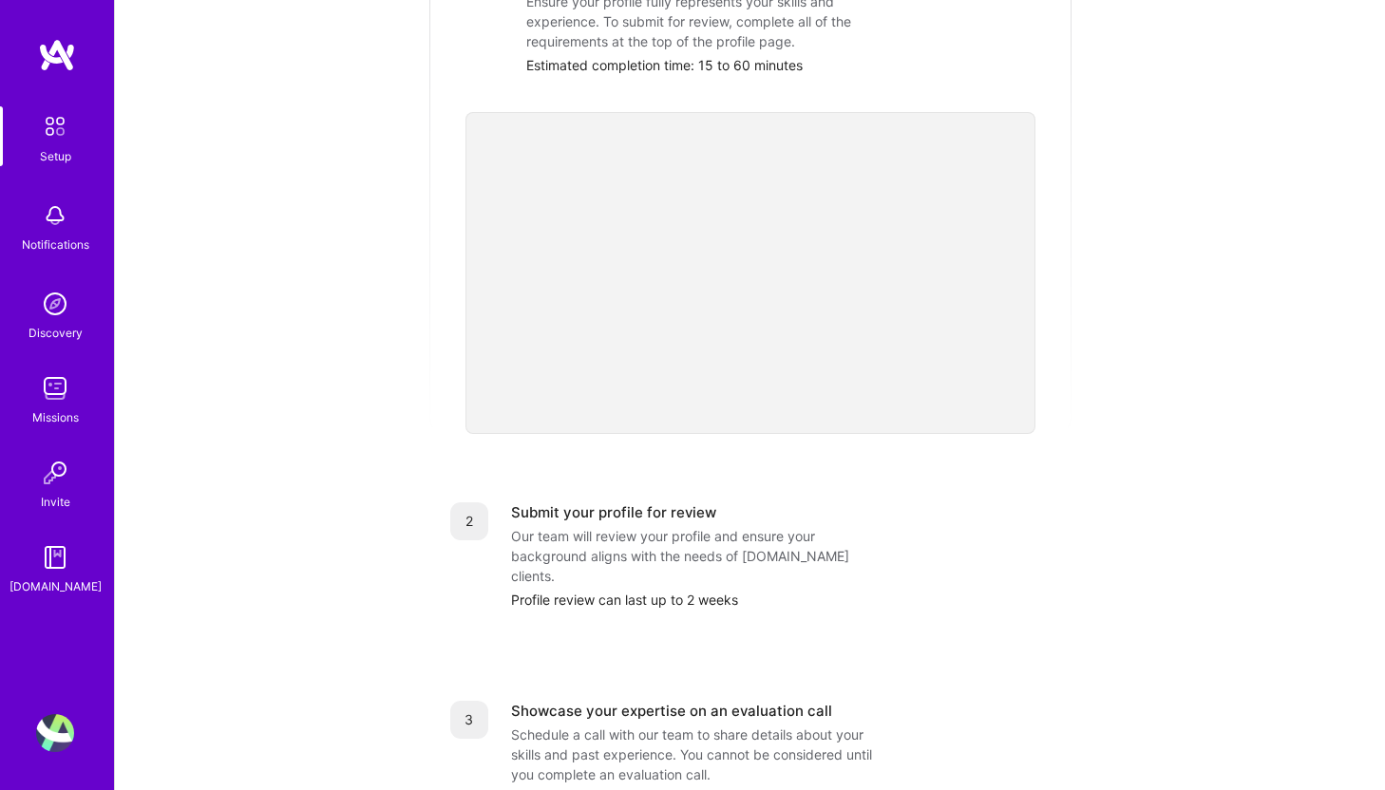
scroll to position [381, 0]
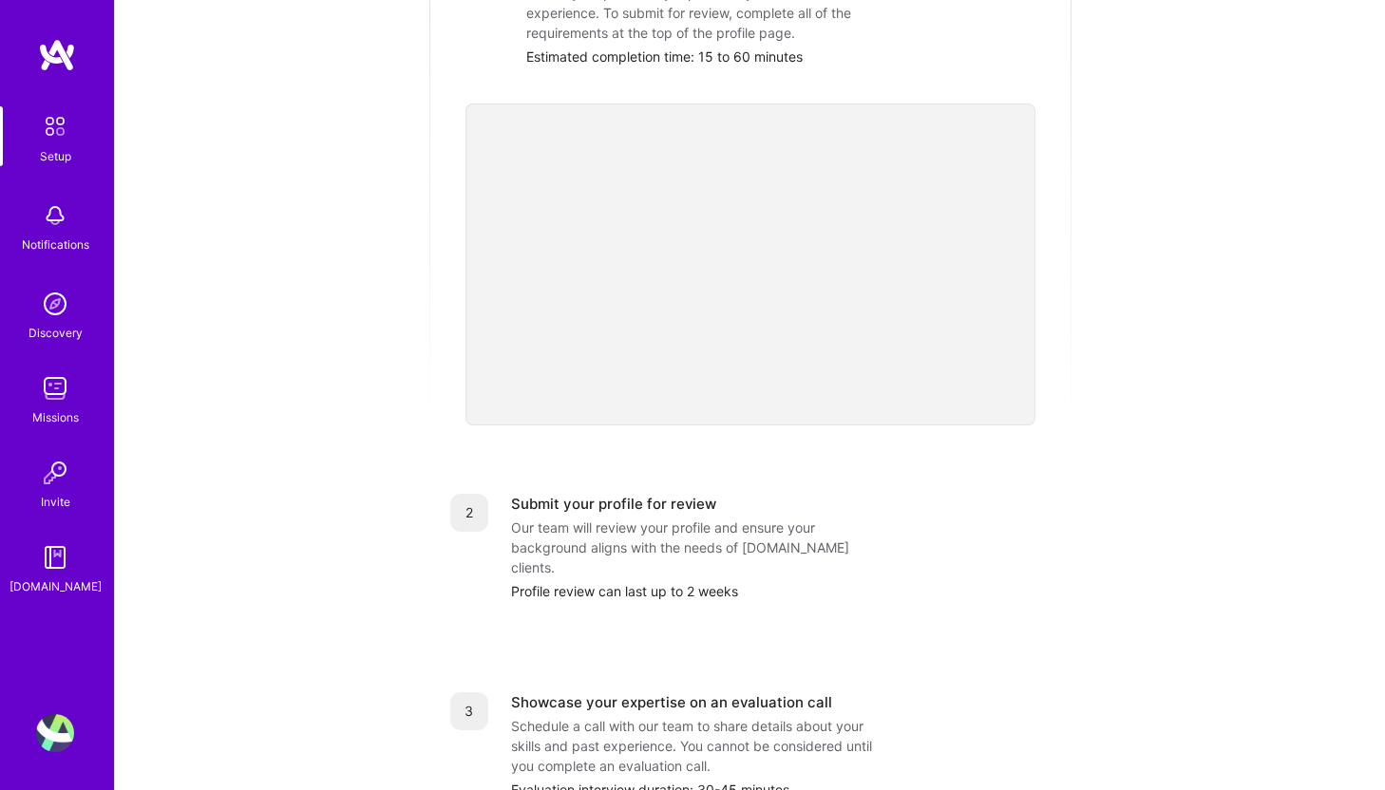
click at [616, 519] on div "Our team will review your profile and ensure your background aligns with the ne…" at bounding box center [701, 548] width 380 height 60
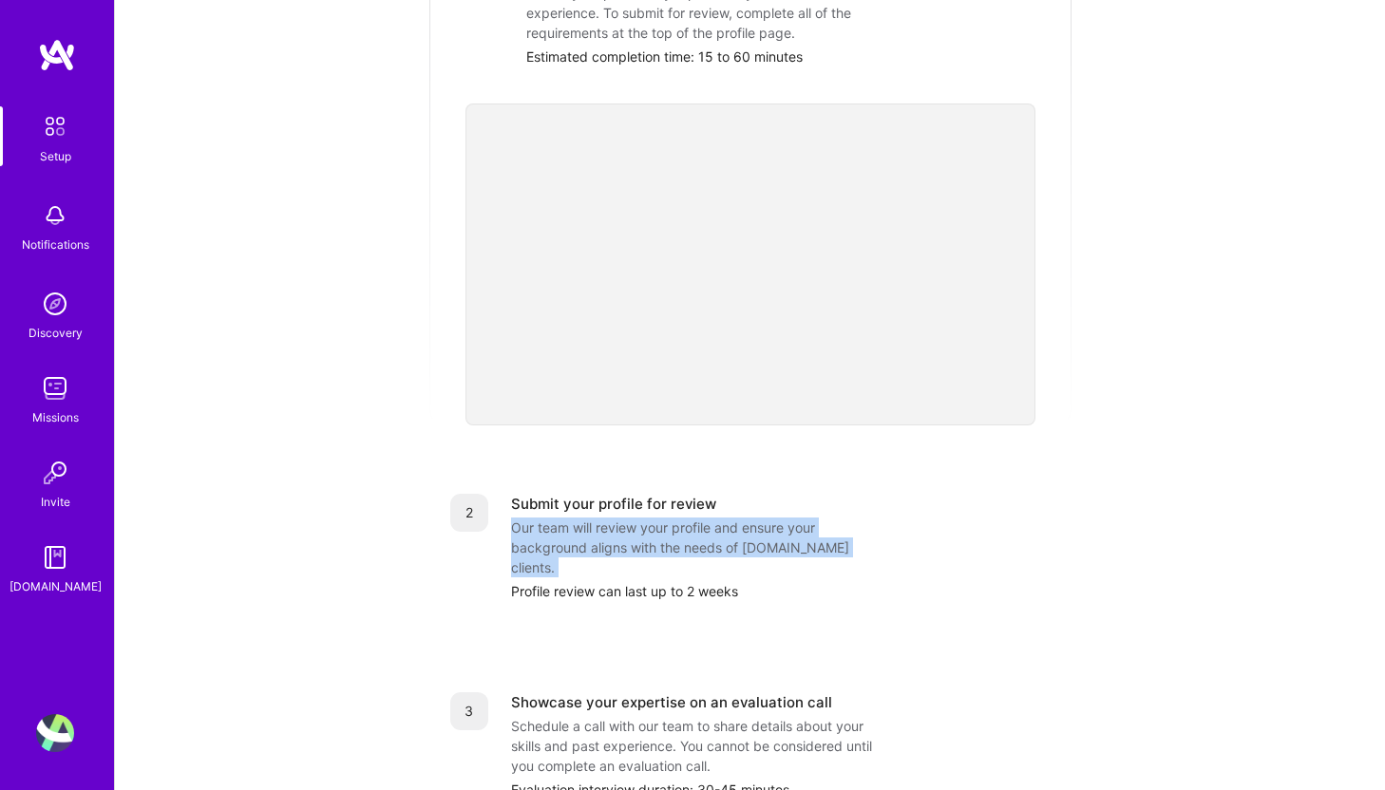
click at [616, 519] on div "Our team will review your profile and ensure your background aligns with the ne…" at bounding box center [701, 548] width 380 height 60
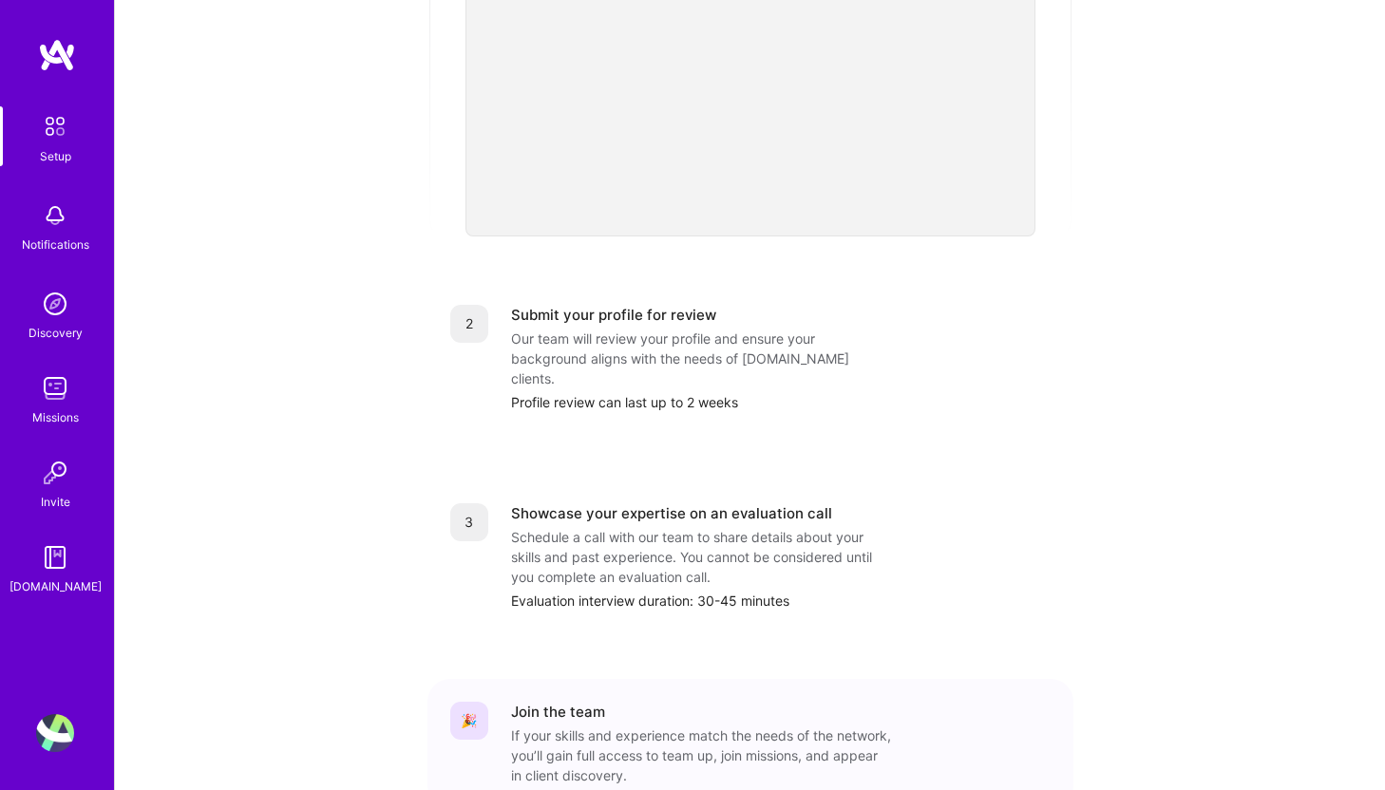
scroll to position [573, 0]
click at [600, 524] on div "Schedule a call with our team to share details about your skills and past exper…" at bounding box center [701, 554] width 380 height 60
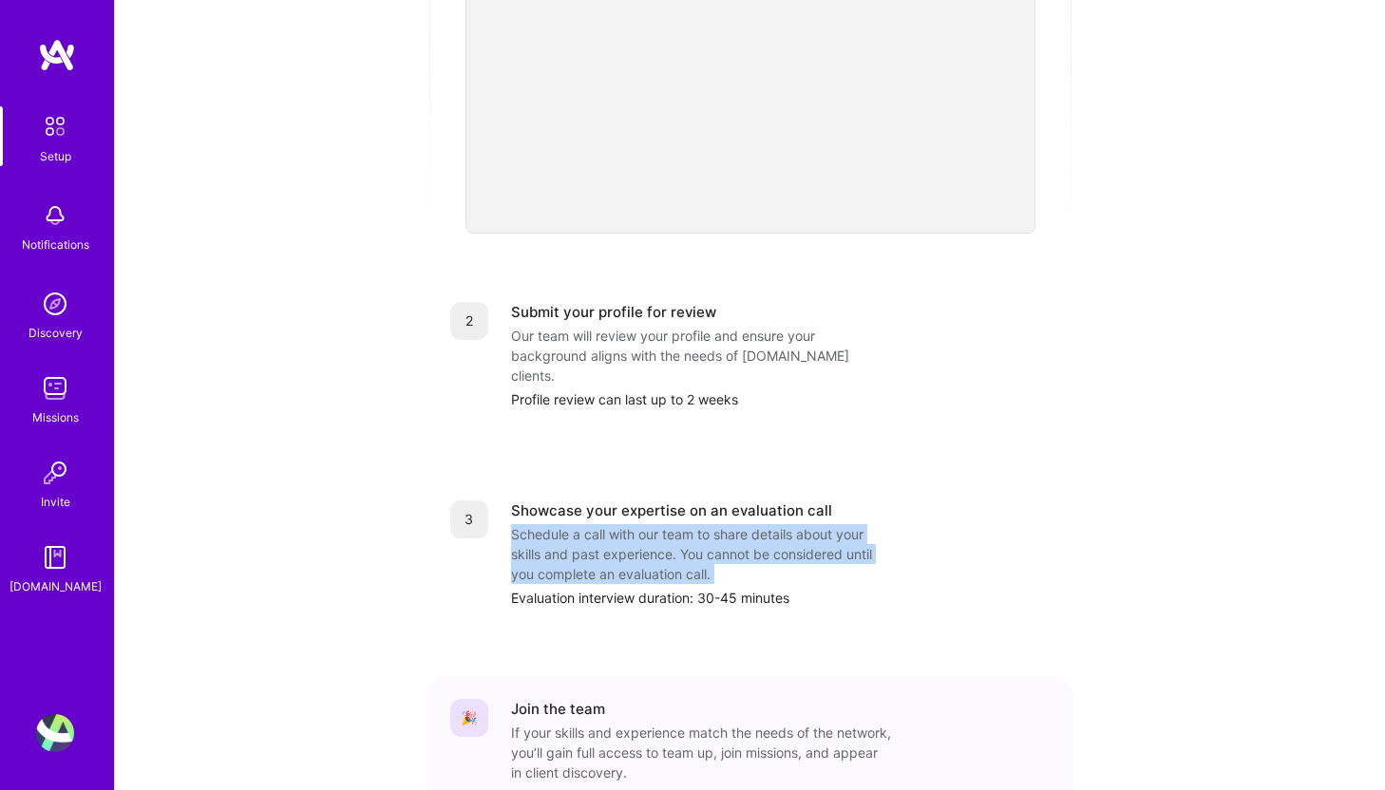
click at [600, 524] on div "Schedule a call with our team to share details about your skills and past exper…" at bounding box center [701, 554] width 380 height 60
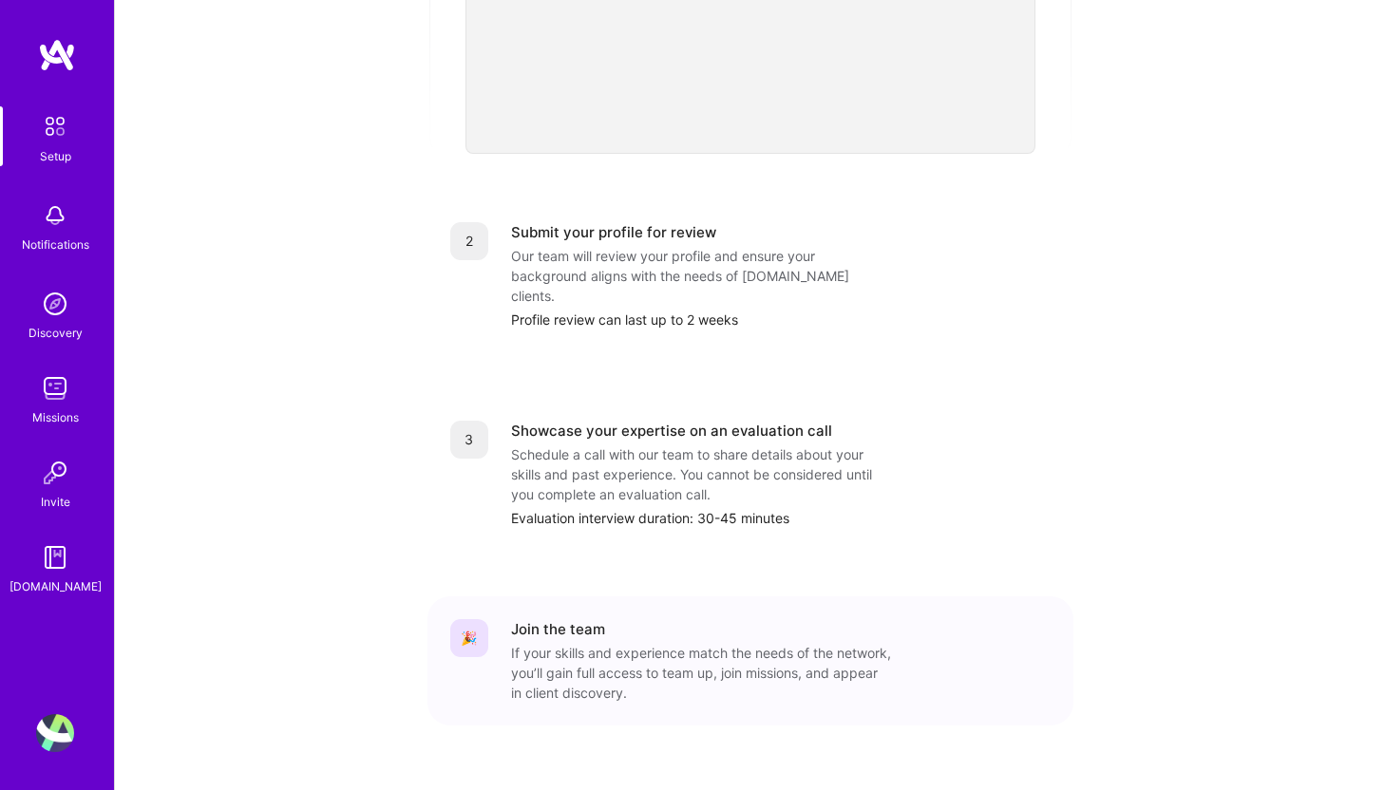
scroll to position [0, 0]
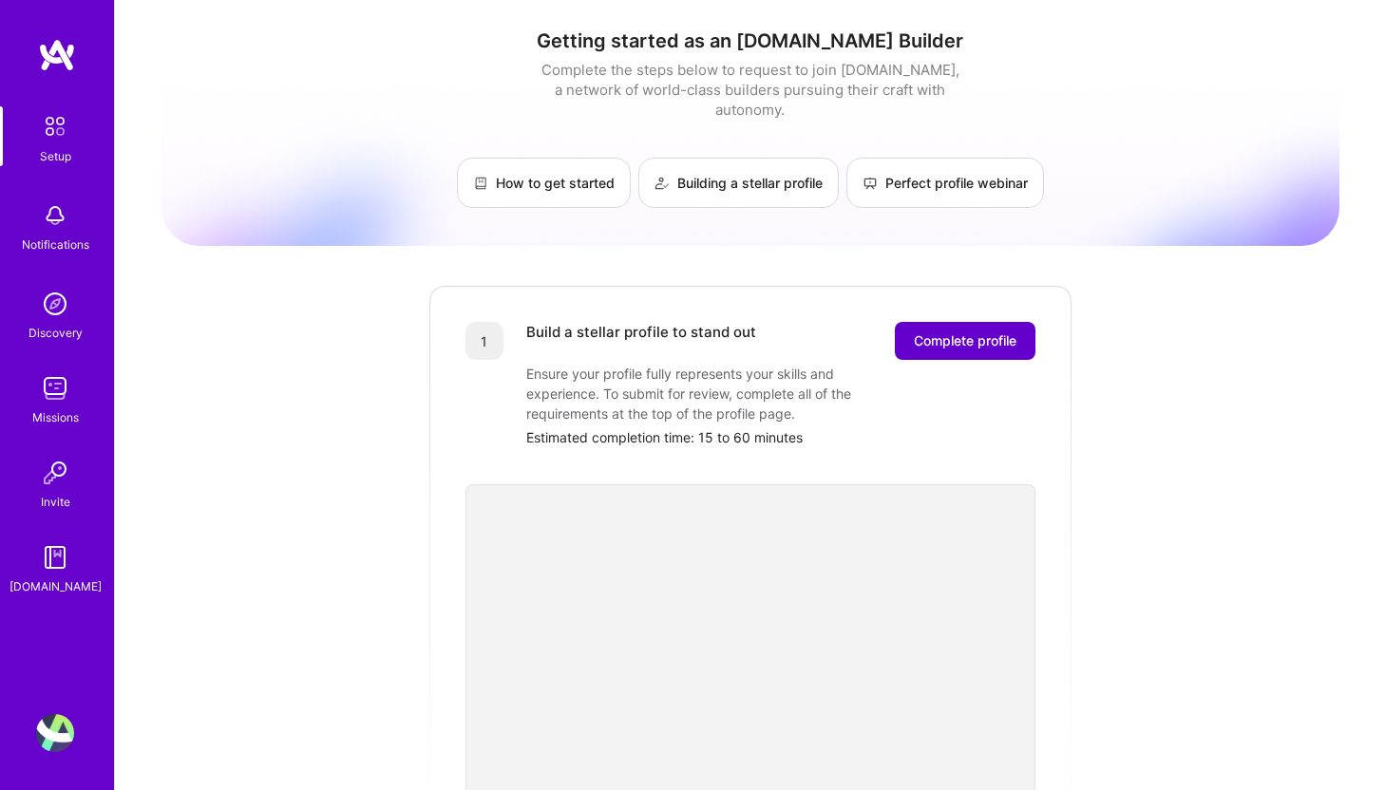
click at [957, 322] on button "Complete profile" at bounding box center [965, 341] width 141 height 38
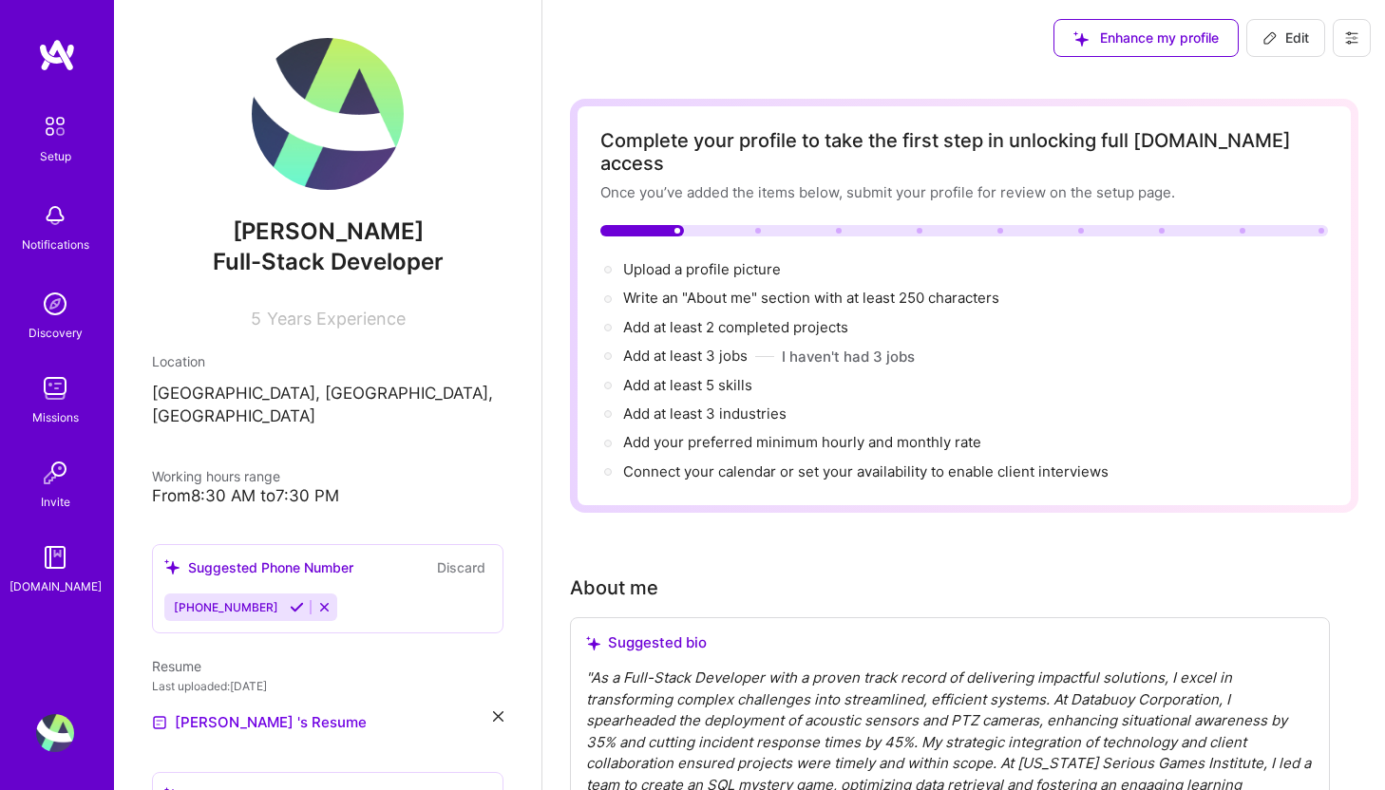
click at [1345, 40] on icon at bounding box center [1351, 37] width 15 height 15
click at [1286, 134] on button "Payment method" at bounding box center [1299, 129] width 142 height 48
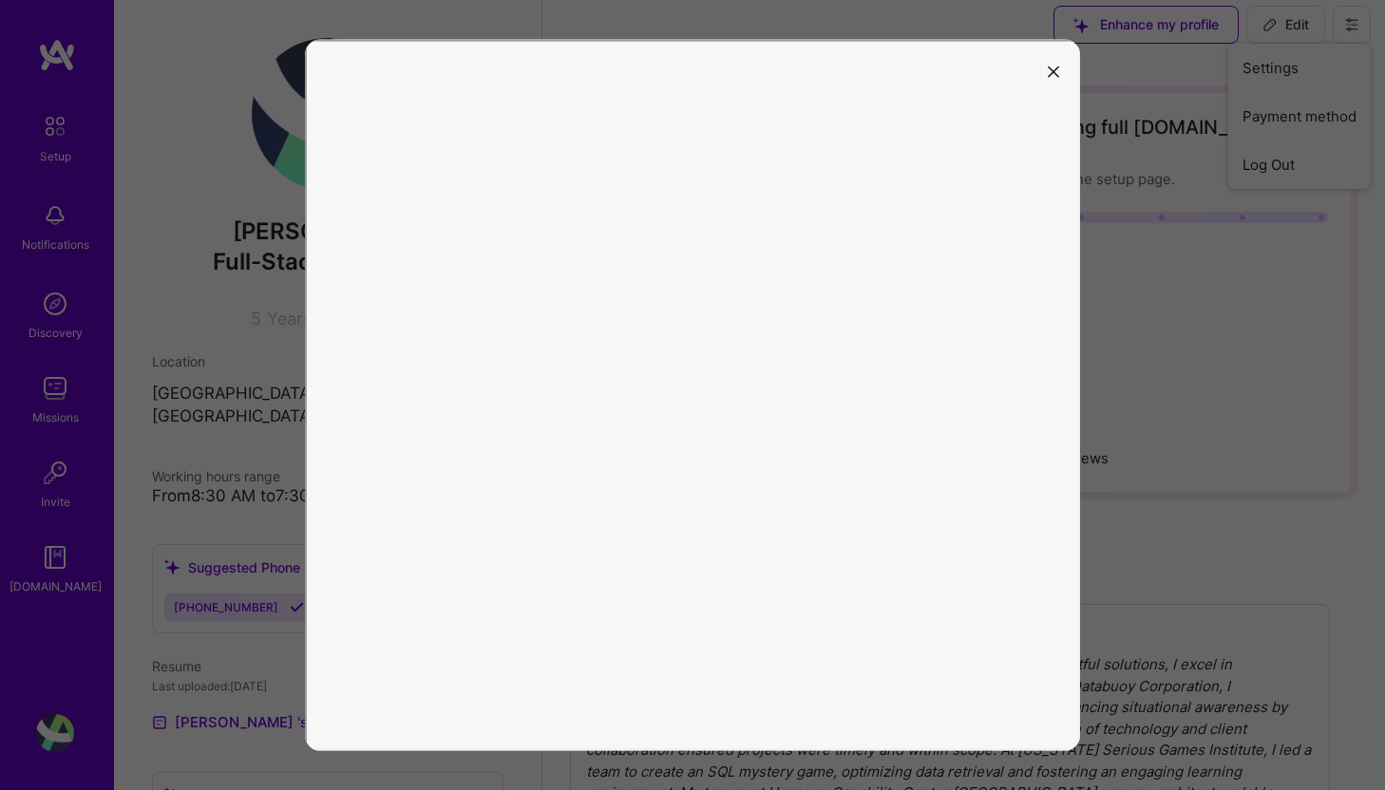
scroll to position [17, 0]
click at [1052, 69] on icon "modal" at bounding box center [1053, 71] width 11 height 11
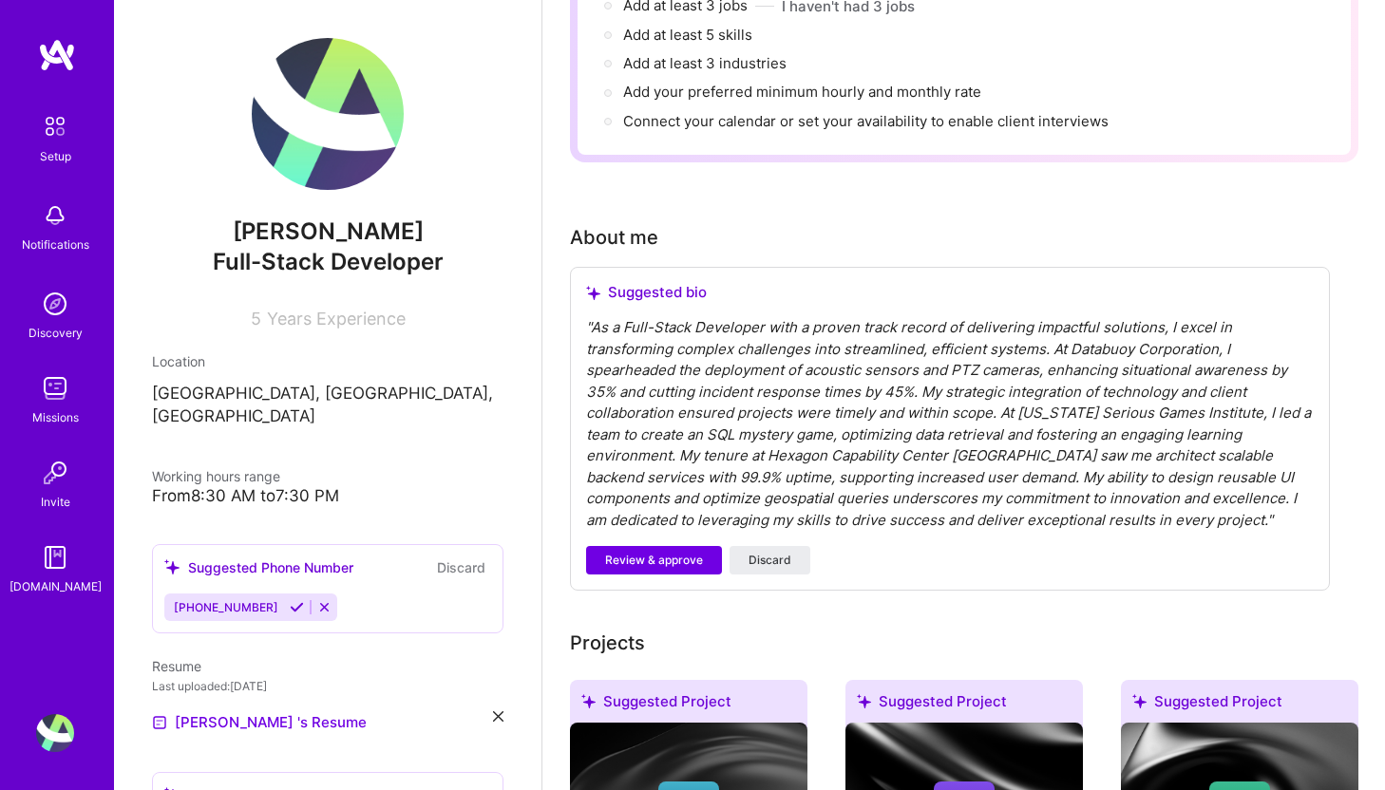
scroll to position [364, 0]
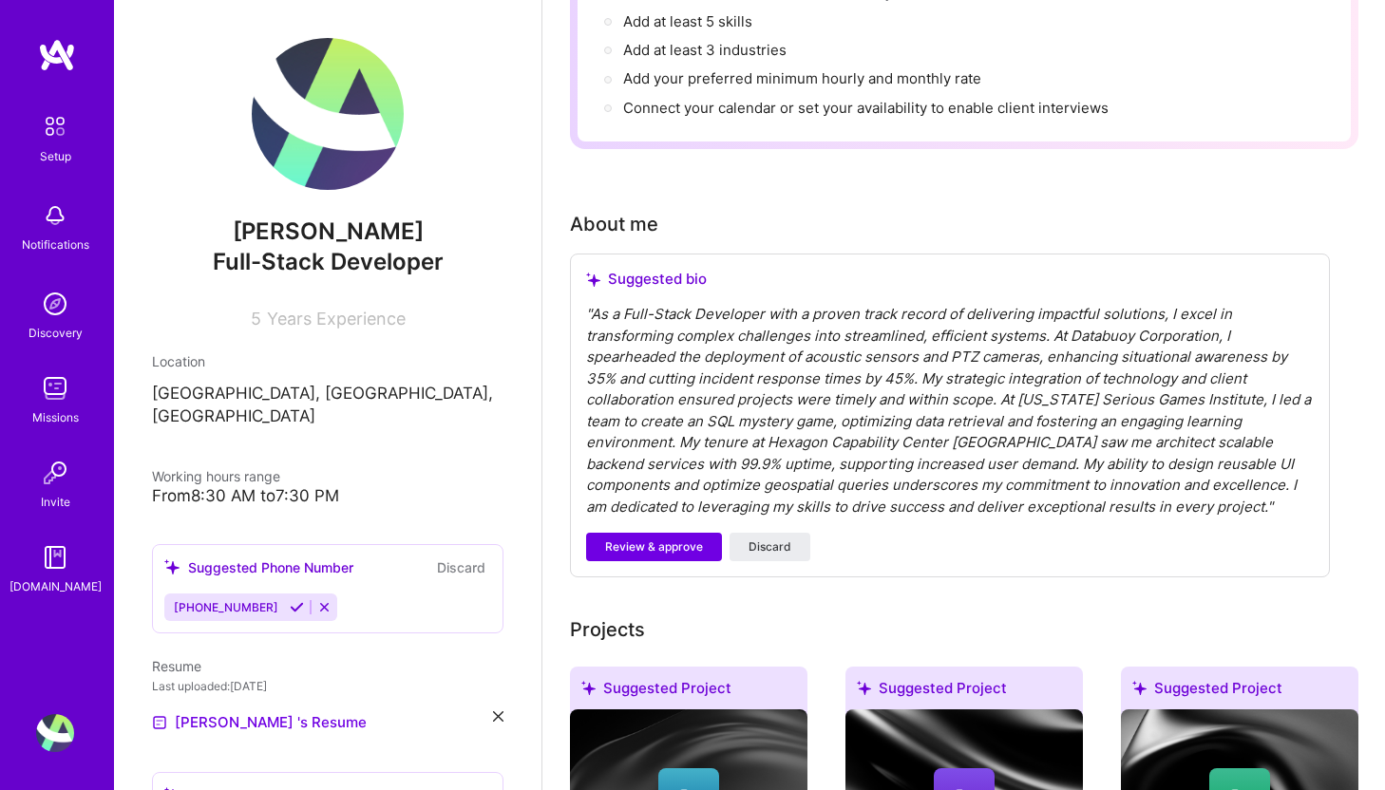
click at [293, 594] on div "[PHONE_NUMBER]" at bounding box center [250, 608] width 173 height 28
click at [317, 600] on icon at bounding box center [324, 607] width 14 height 14
click at [478, 557] on button "Discard" at bounding box center [461, 568] width 60 height 22
click at [457, 557] on button "Discard" at bounding box center [461, 568] width 60 height 22
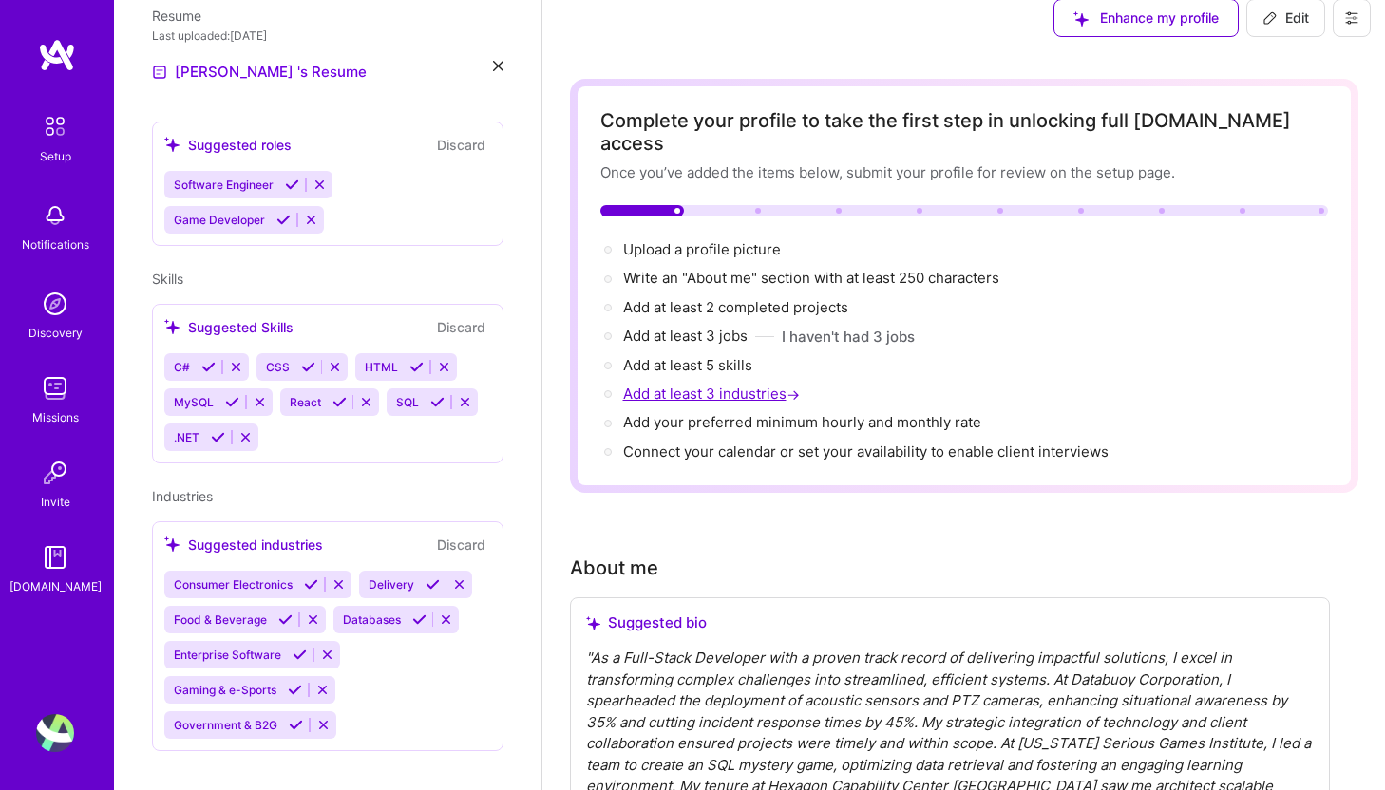
scroll to position [24, 0]
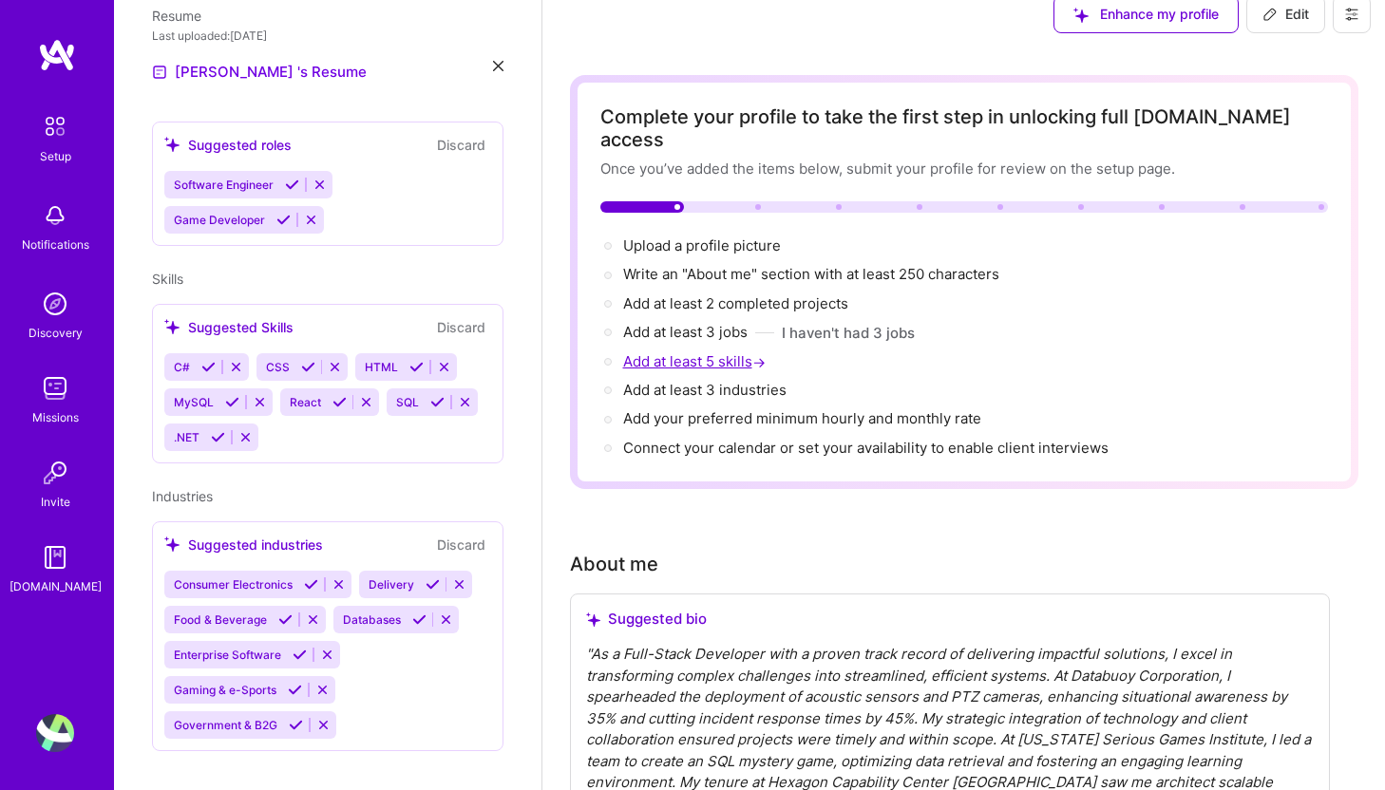
click at [688, 352] on span "Add at least 5 skills →" at bounding box center [696, 361] width 146 height 18
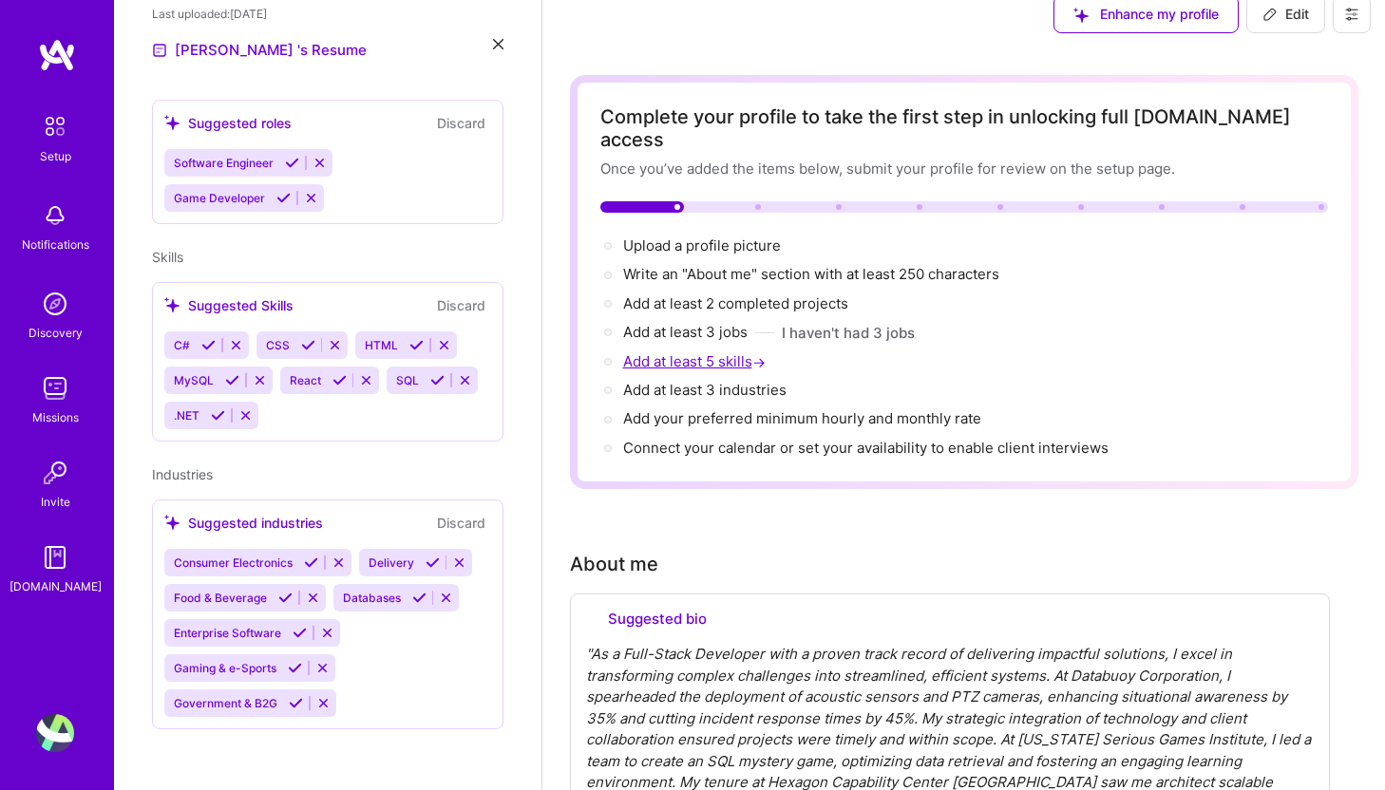
select select "US"
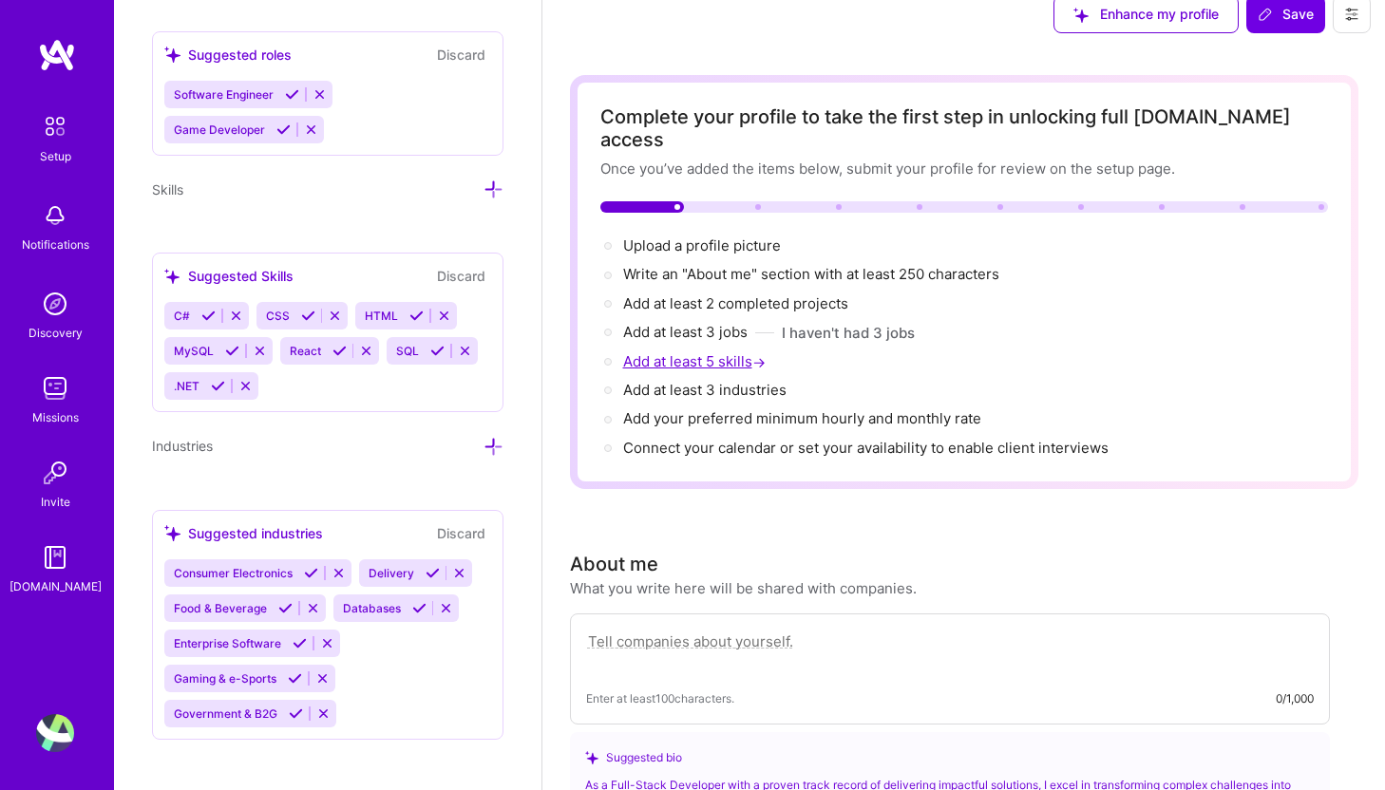
scroll to position [1465, 0]
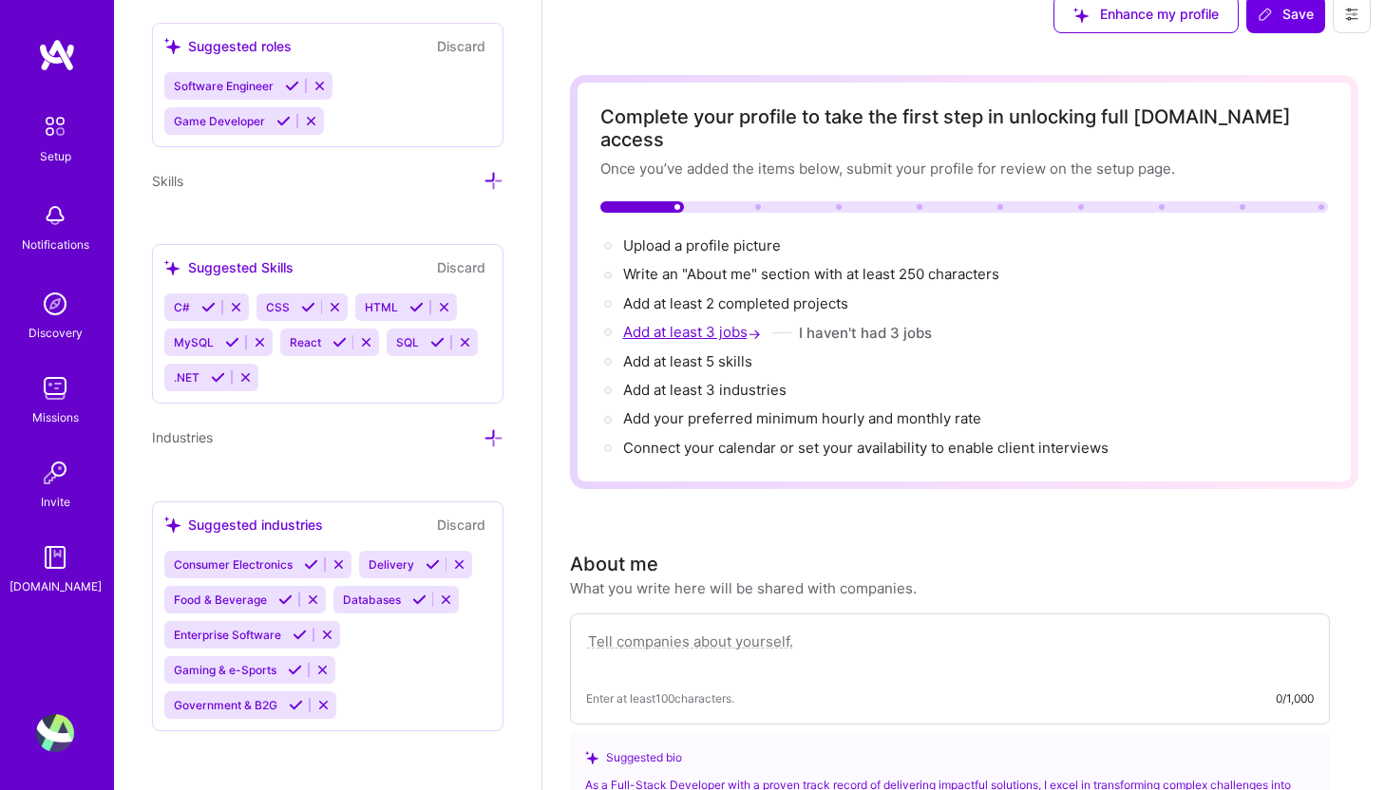
click at [693, 323] on span "Add at least 3 jobs →" at bounding box center [694, 332] width 142 height 18
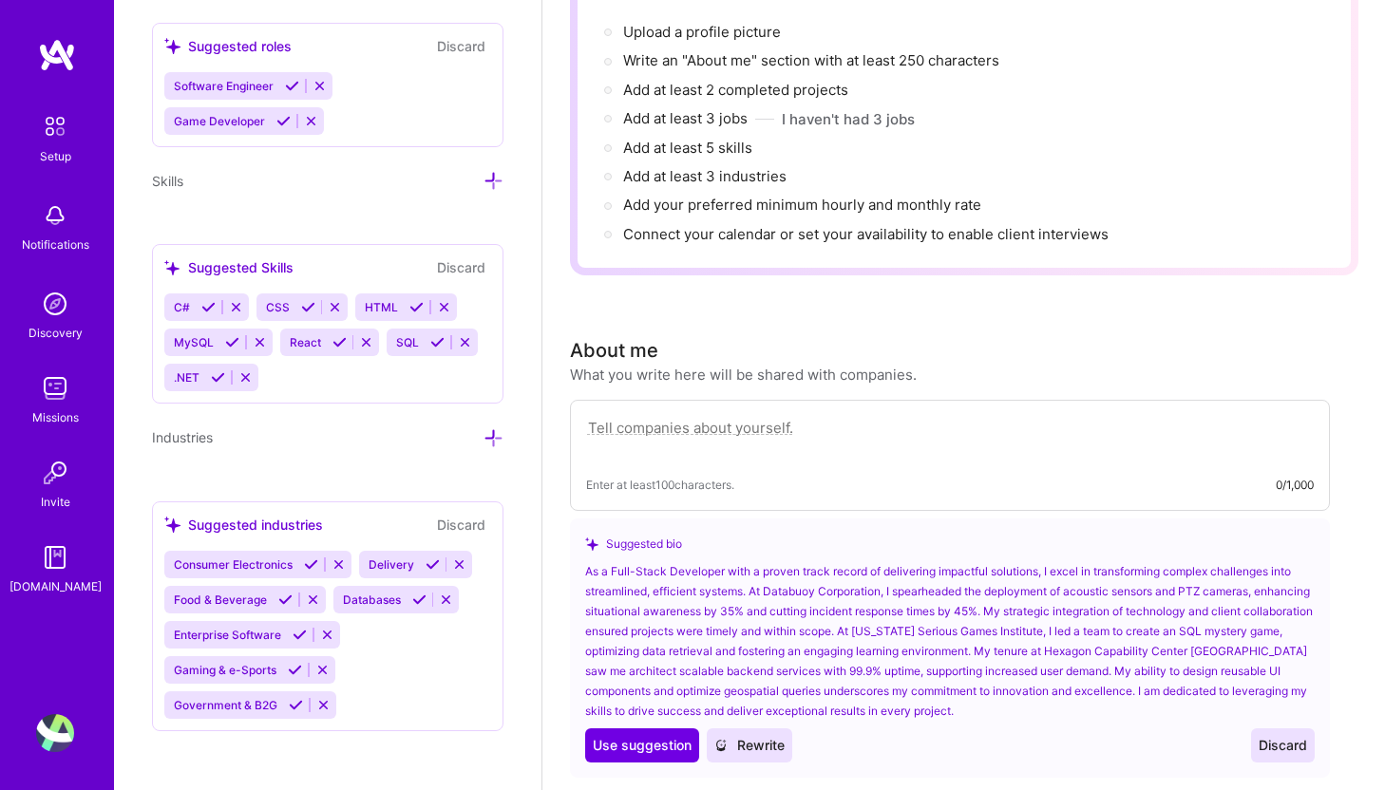
scroll to position [0, 0]
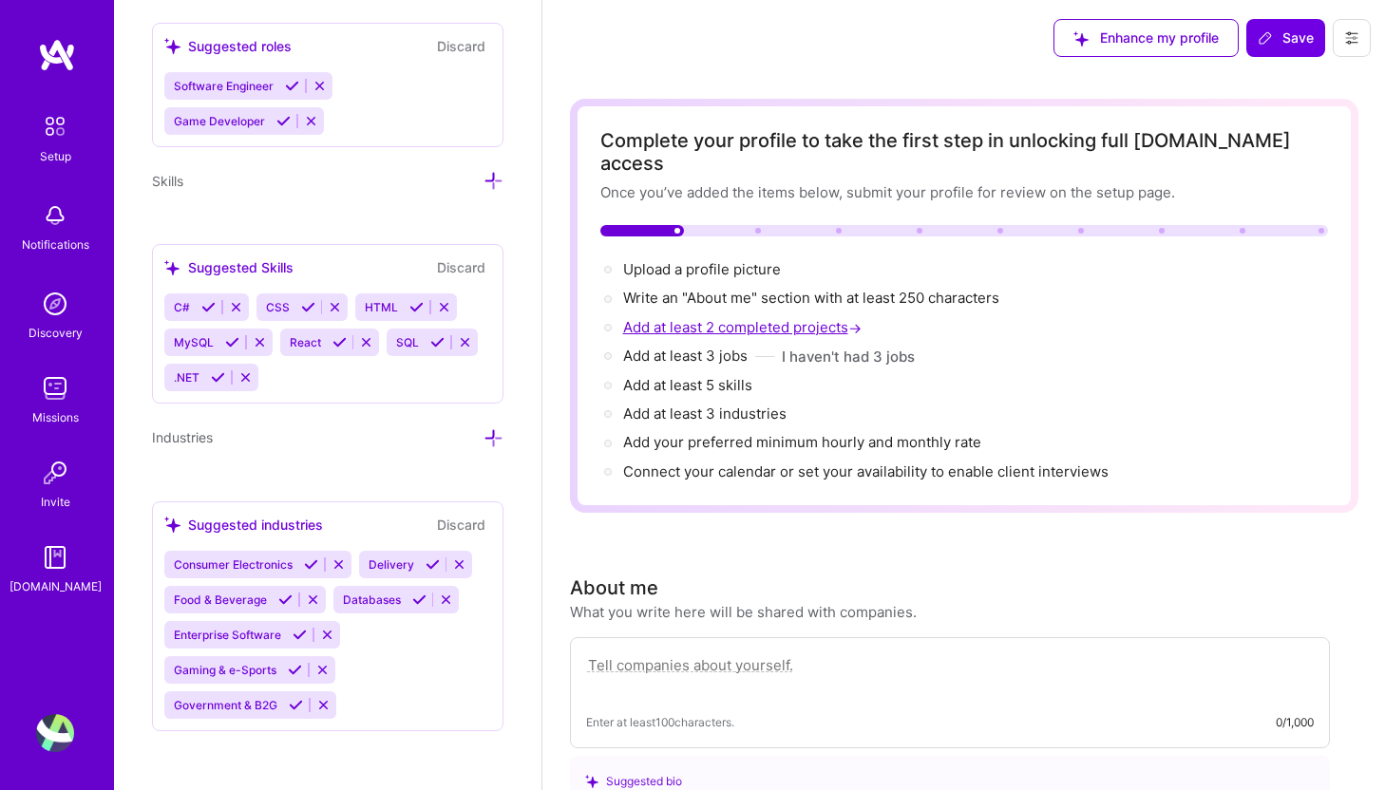
click at [709, 318] on span "Add at least 2 completed projects →" at bounding box center [744, 327] width 242 height 18
click at [53, 138] on img at bounding box center [55, 126] width 40 height 40
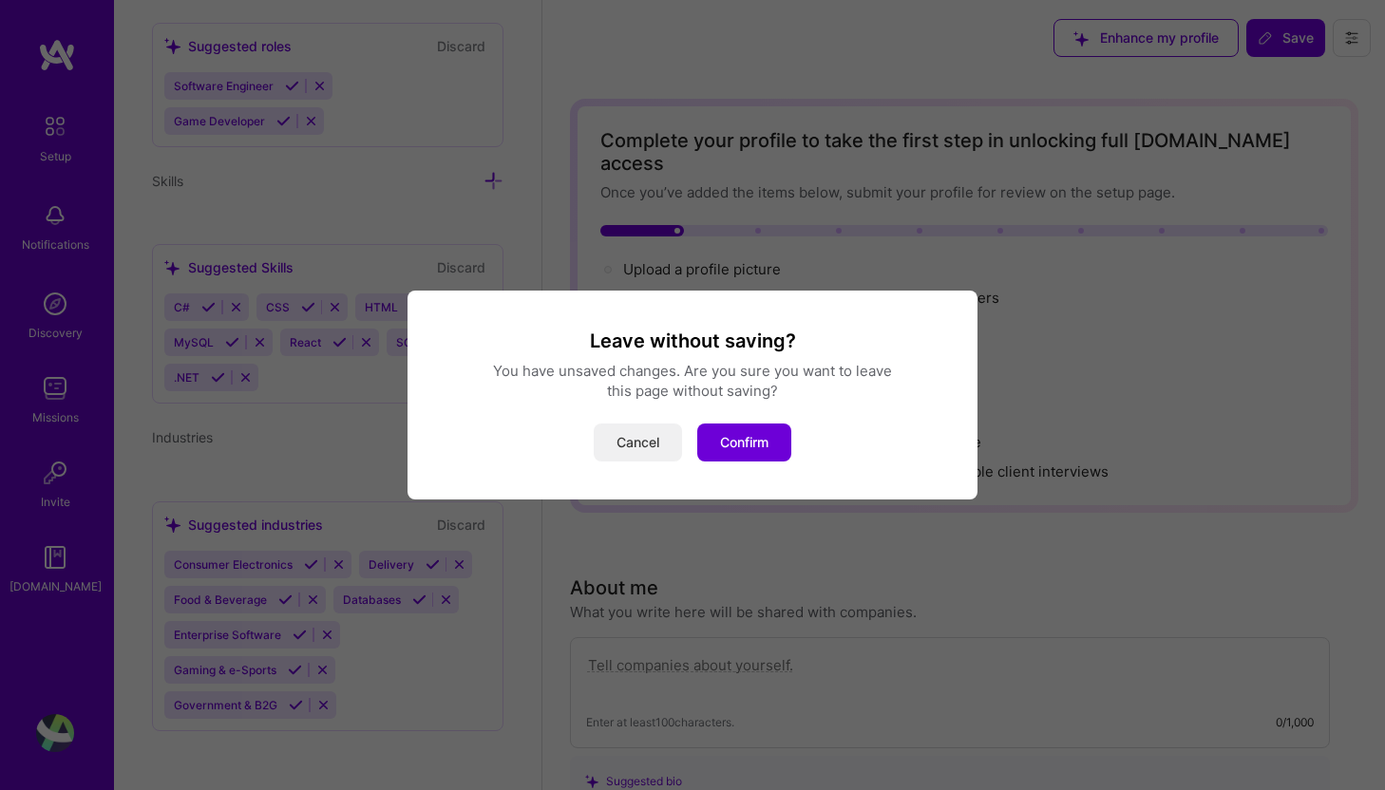
click at [644, 434] on button "Cancel" at bounding box center [638, 443] width 88 height 38
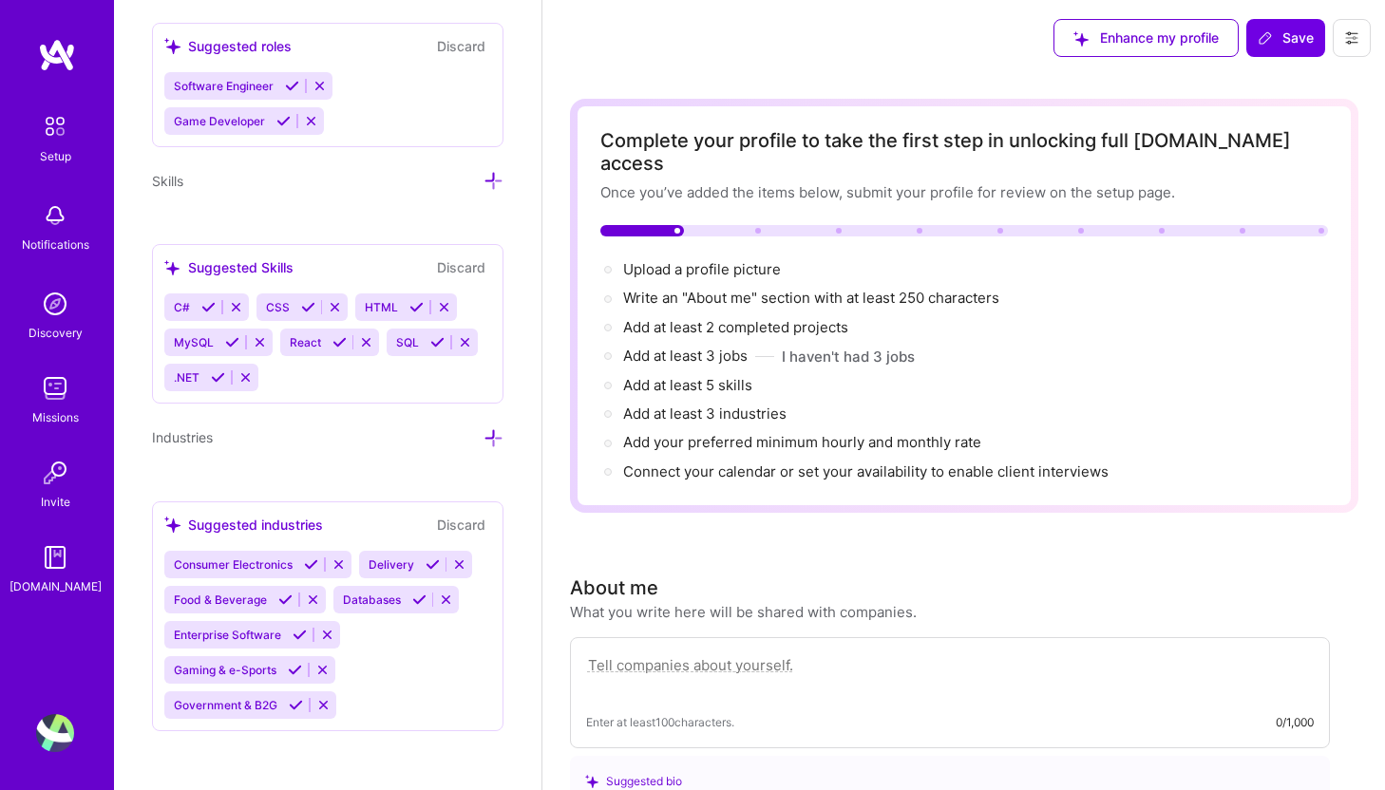
click at [34, 554] on link "[DOMAIN_NAME]" at bounding box center [55, 567] width 118 height 58
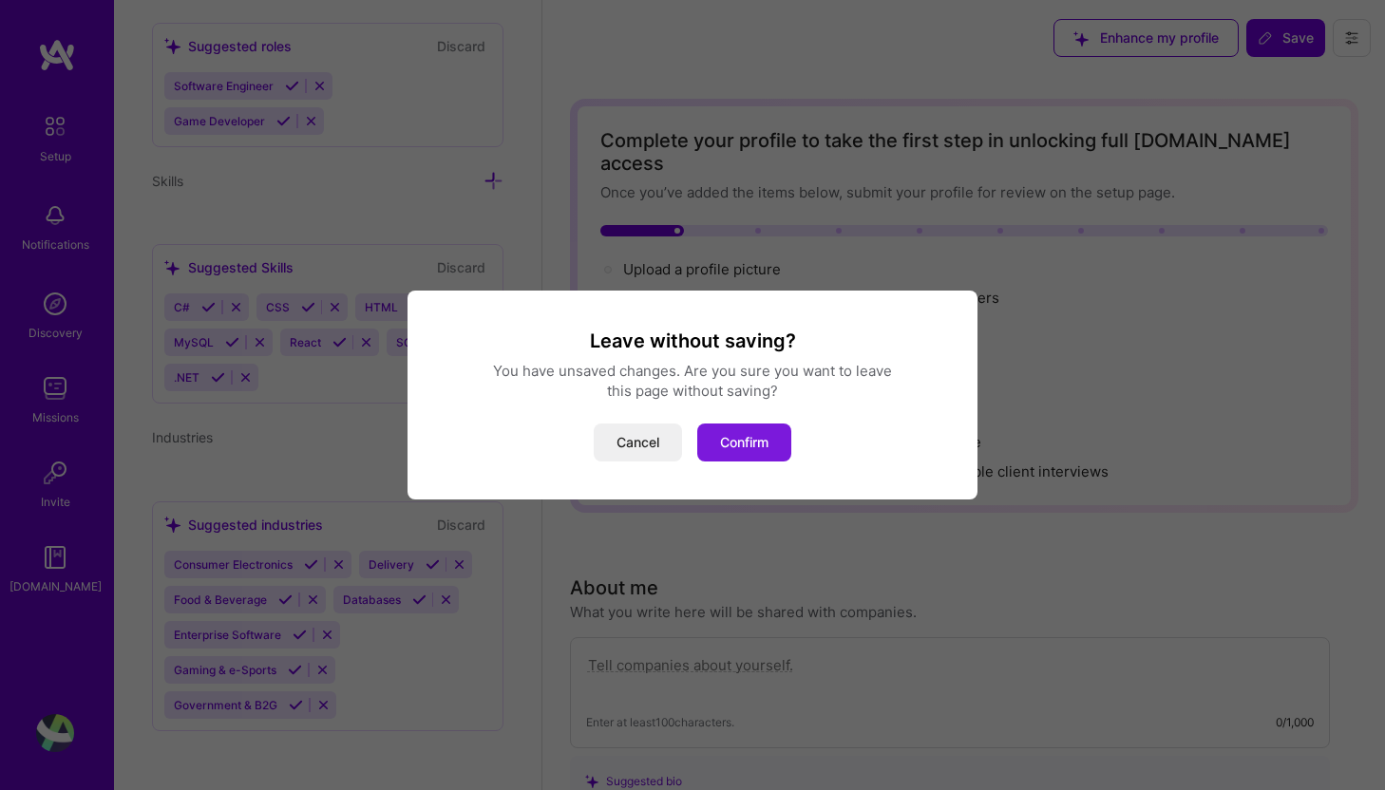
click at [705, 446] on button "Confirm" at bounding box center [744, 443] width 94 height 38
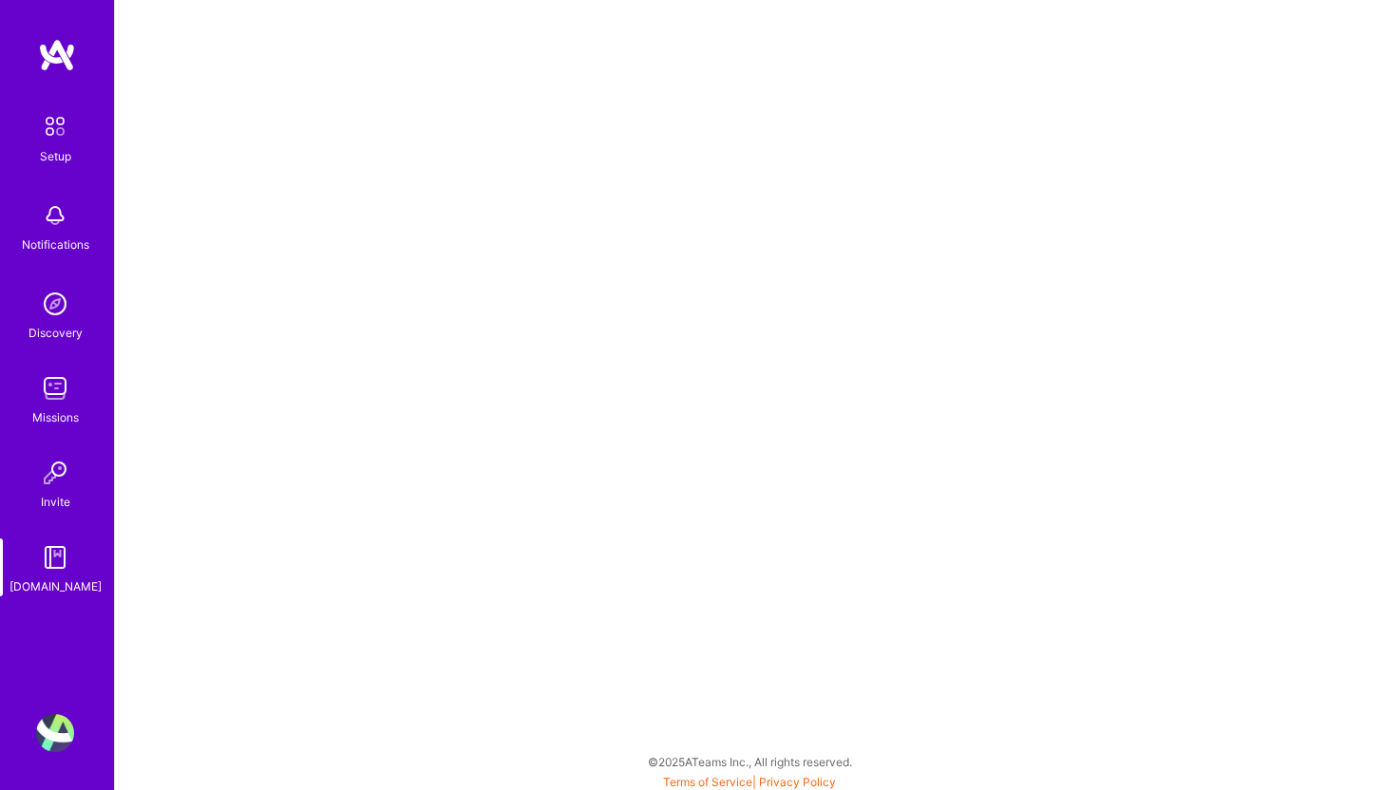
click at [55, 200] on img at bounding box center [55, 216] width 38 height 38
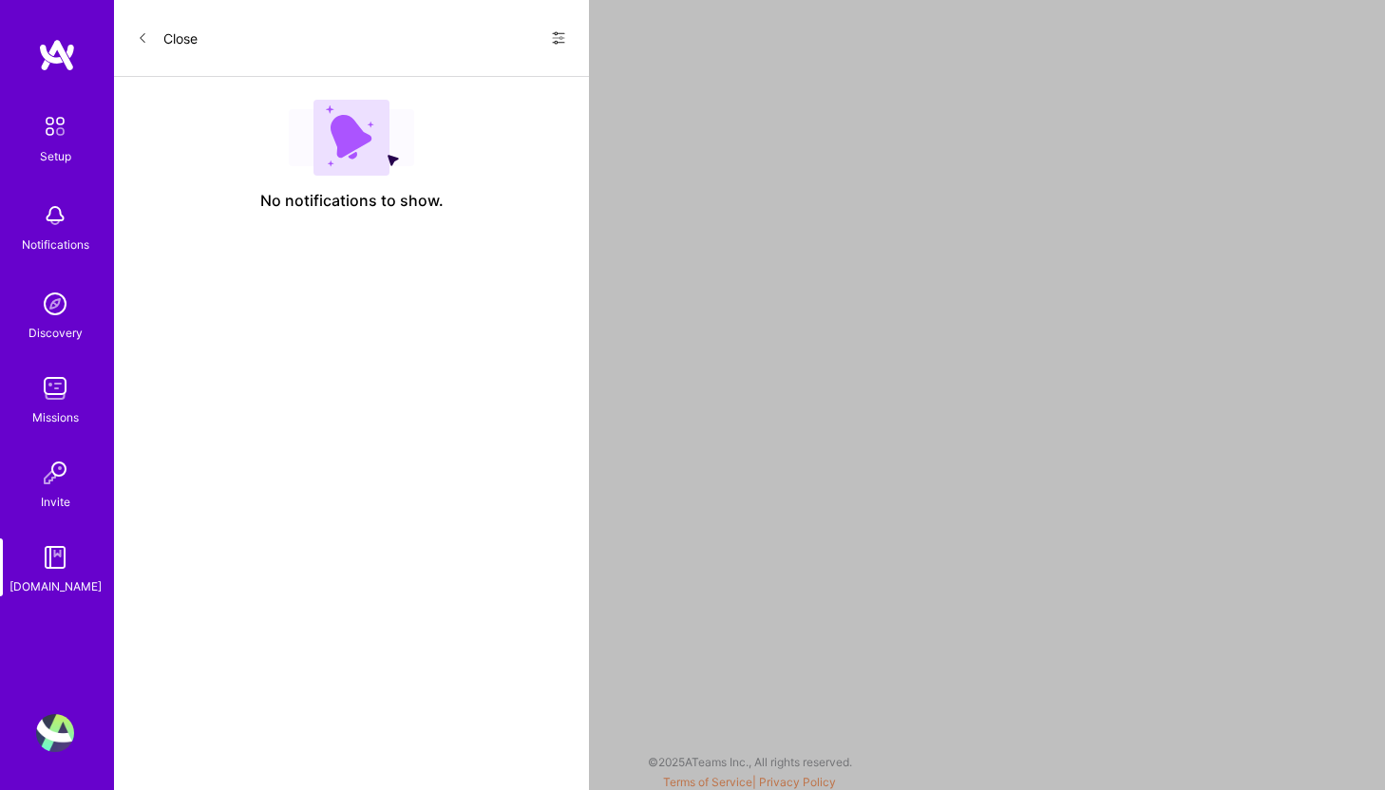
click at [57, 137] on img at bounding box center [55, 126] width 40 height 40
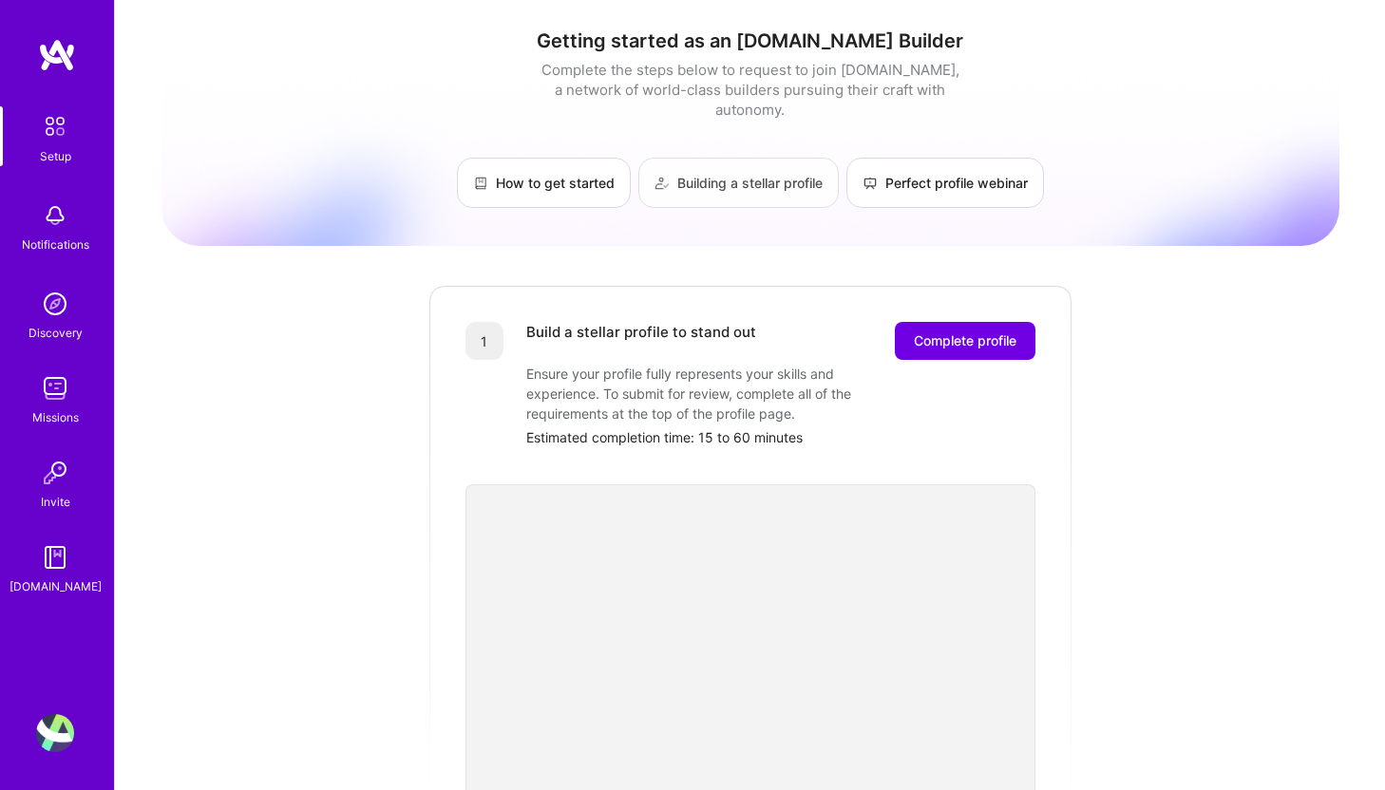
click at [780, 158] on link "Building a stellar profile" at bounding box center [738, 183] width 200 height 50
click at [934, 176] on link "Perfect profile webinar" at bounding box center [945, 183] width 198 height 50
